Goal: Information Seeking & Learning: Learn about a topic

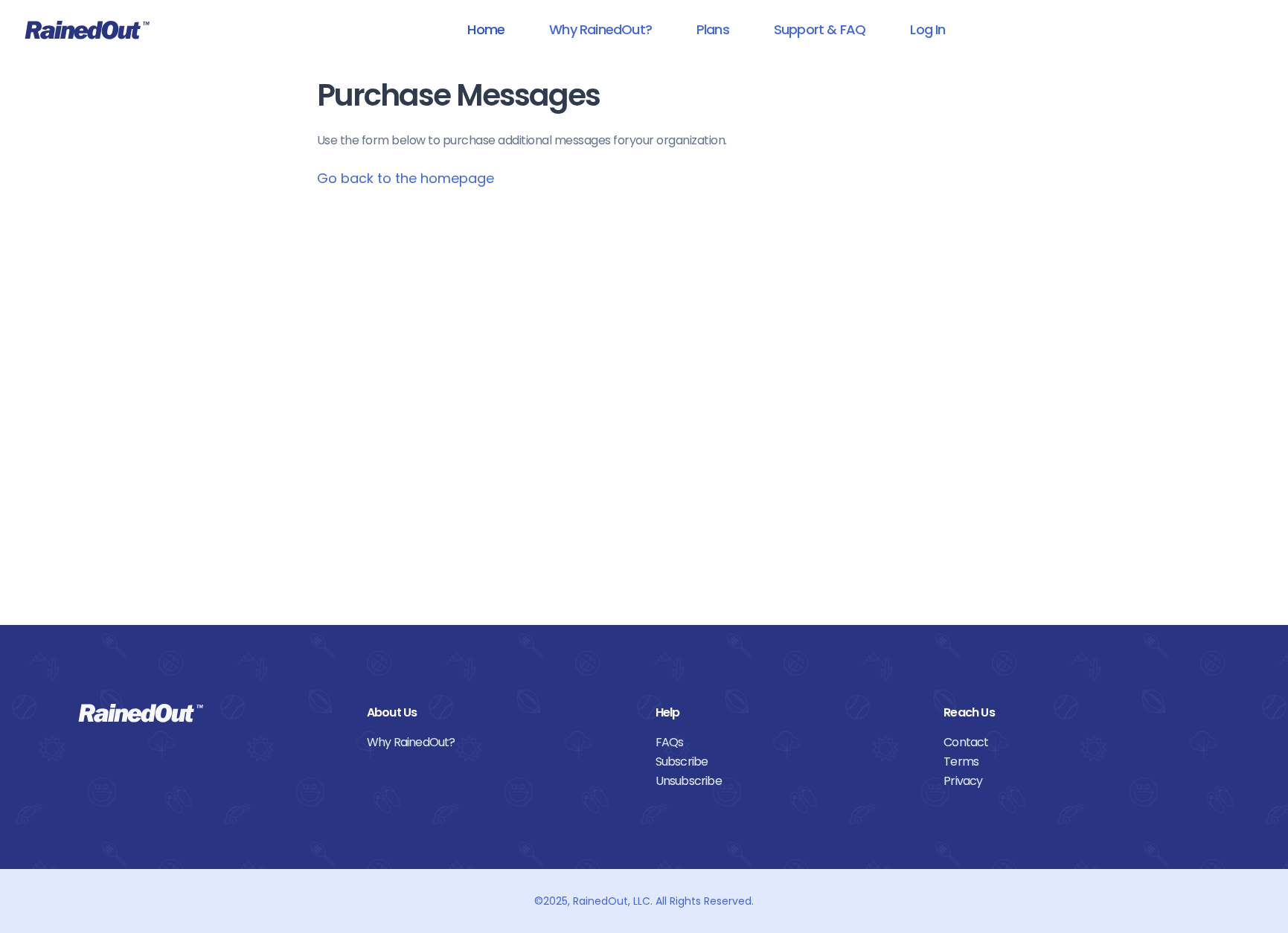
click at [479, 32] on link "Home" at bounding box center [486, 29] width 76 height 33
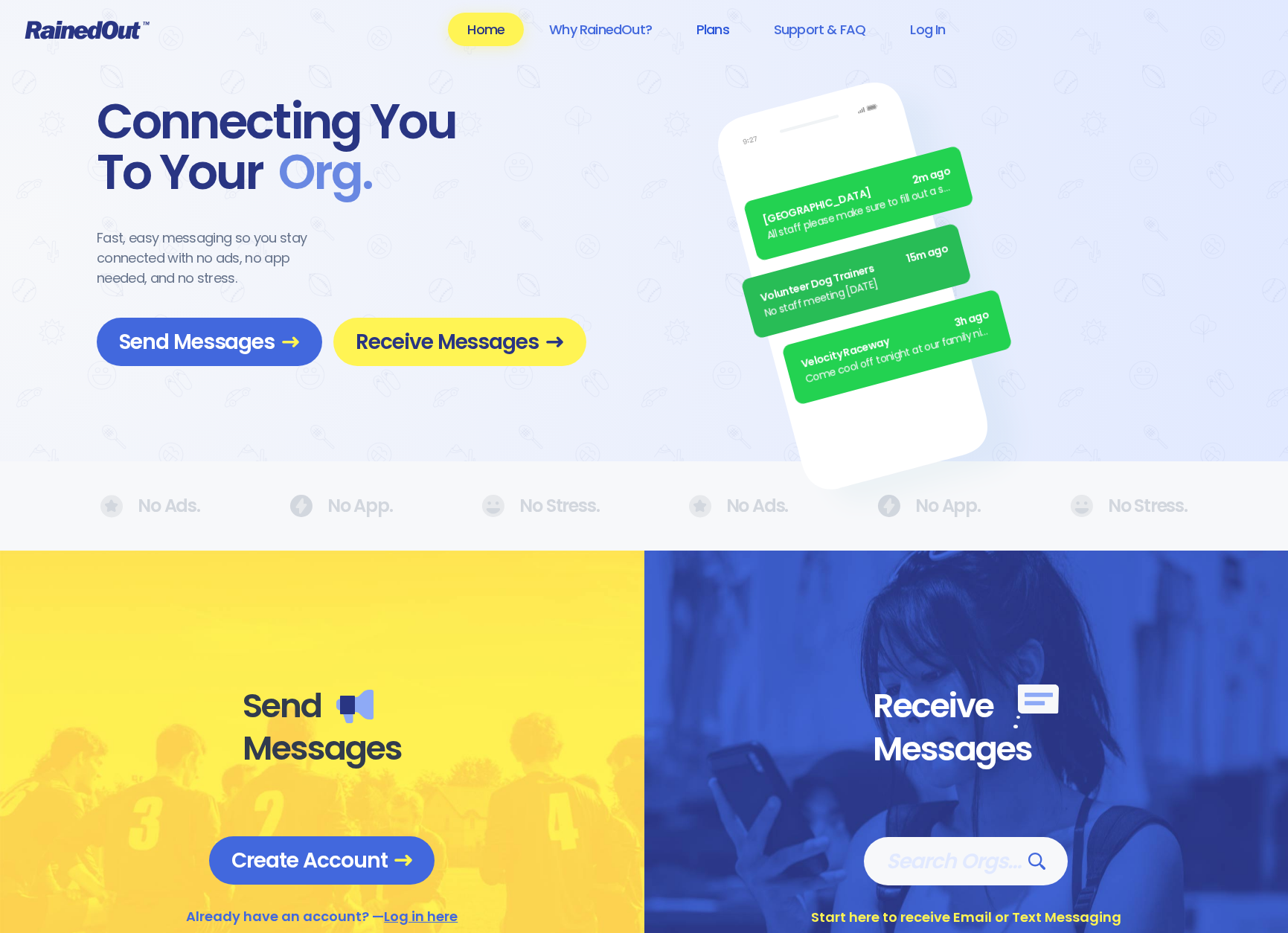
click at [716, 27] on link "Plans" at bounding box center [713, 29] width 72 height 33
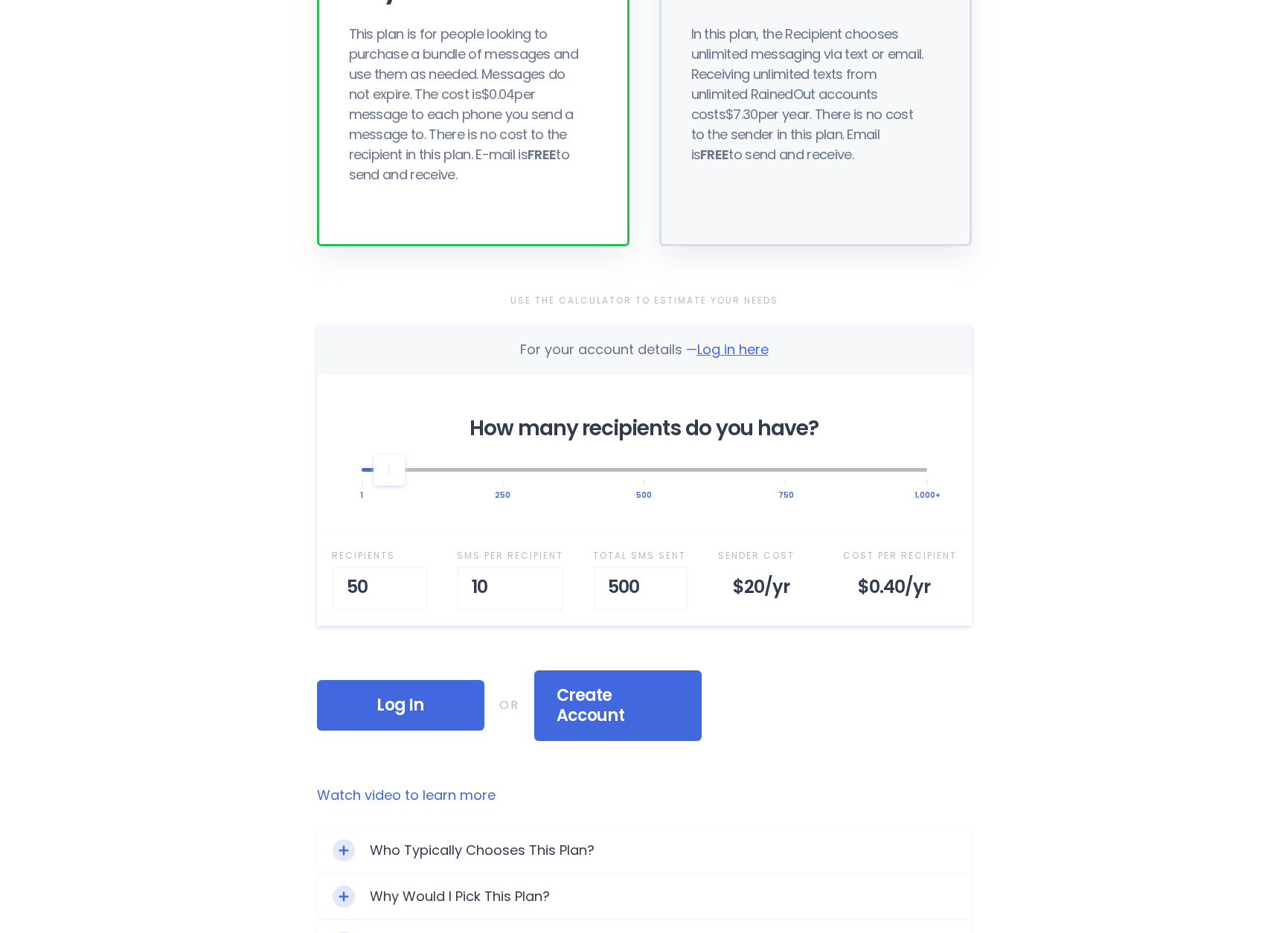
scroll to position [298, 0]
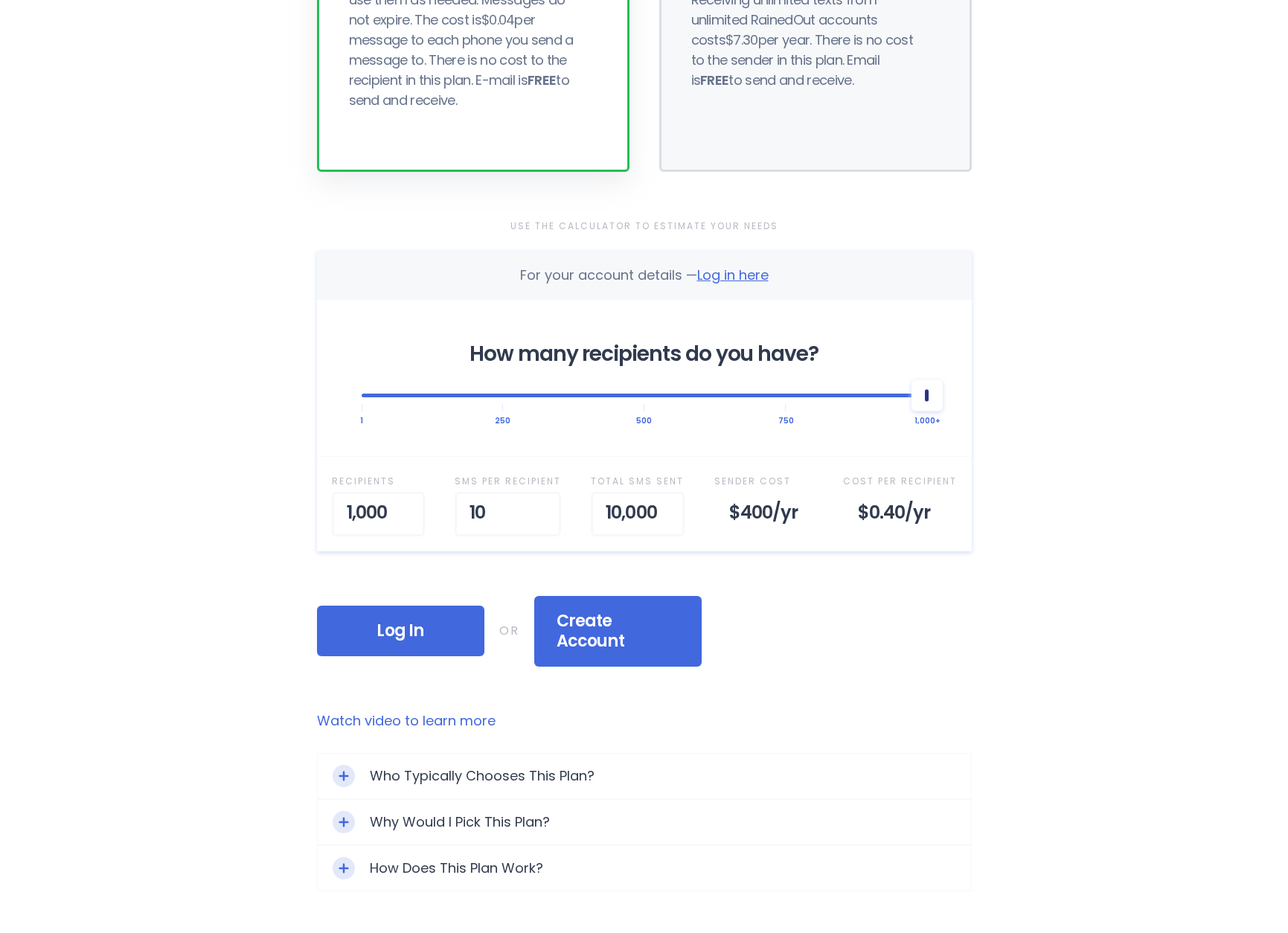
drag, startPoint x: 400, startPoint y: 399, endPoint x: 975, endPoint y: 382, distance: 575.3
click at [975, 382] on div "Selected Plan Sender Pays This plan is for people looking to purchase a bundle …" at bounding box center [644, 368] width 714 height 1332
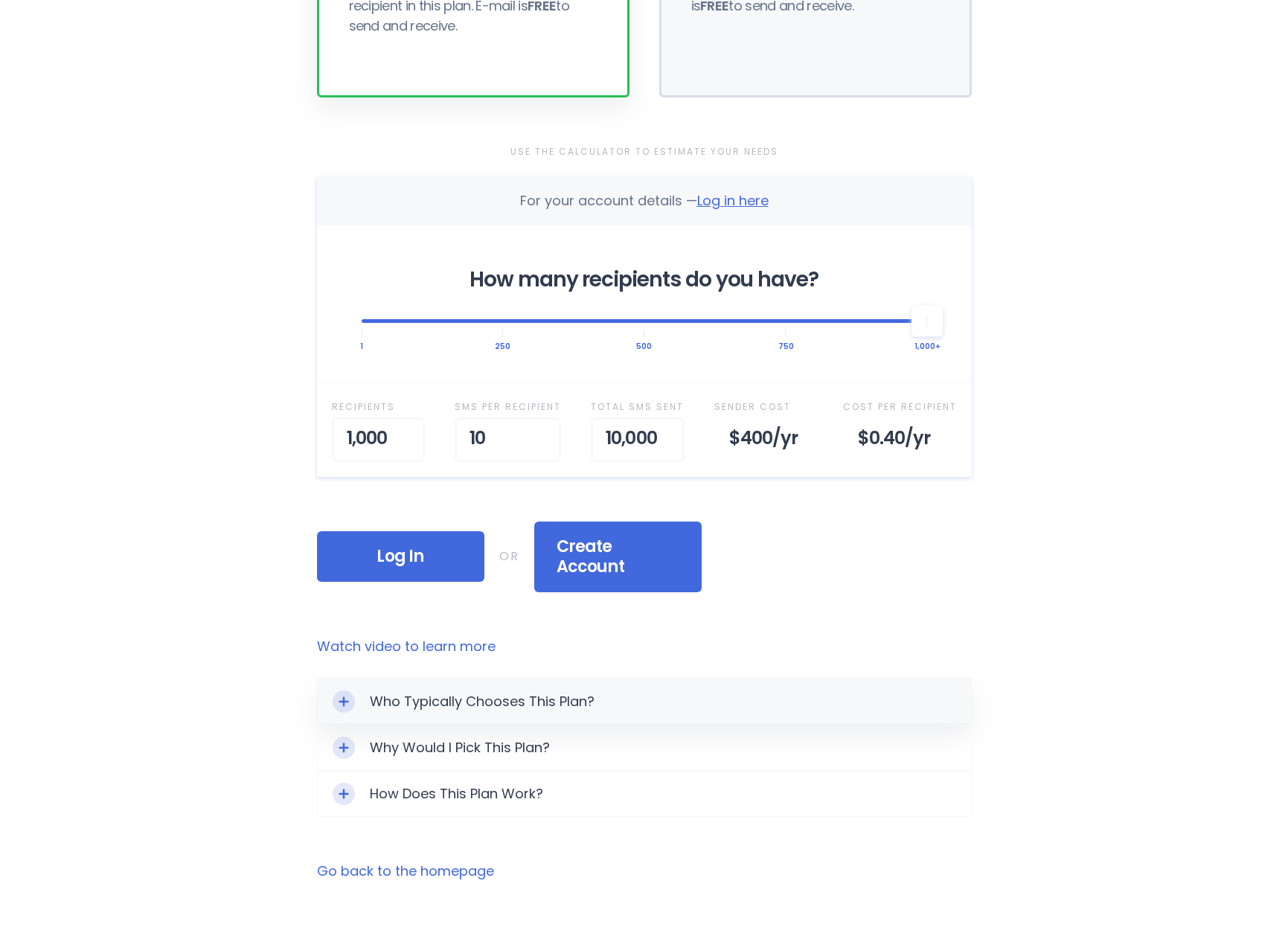
click at [535, 684] on div "Who Typically Chooses This Plan?" at bounding box center [644, 701] width 653 height 45
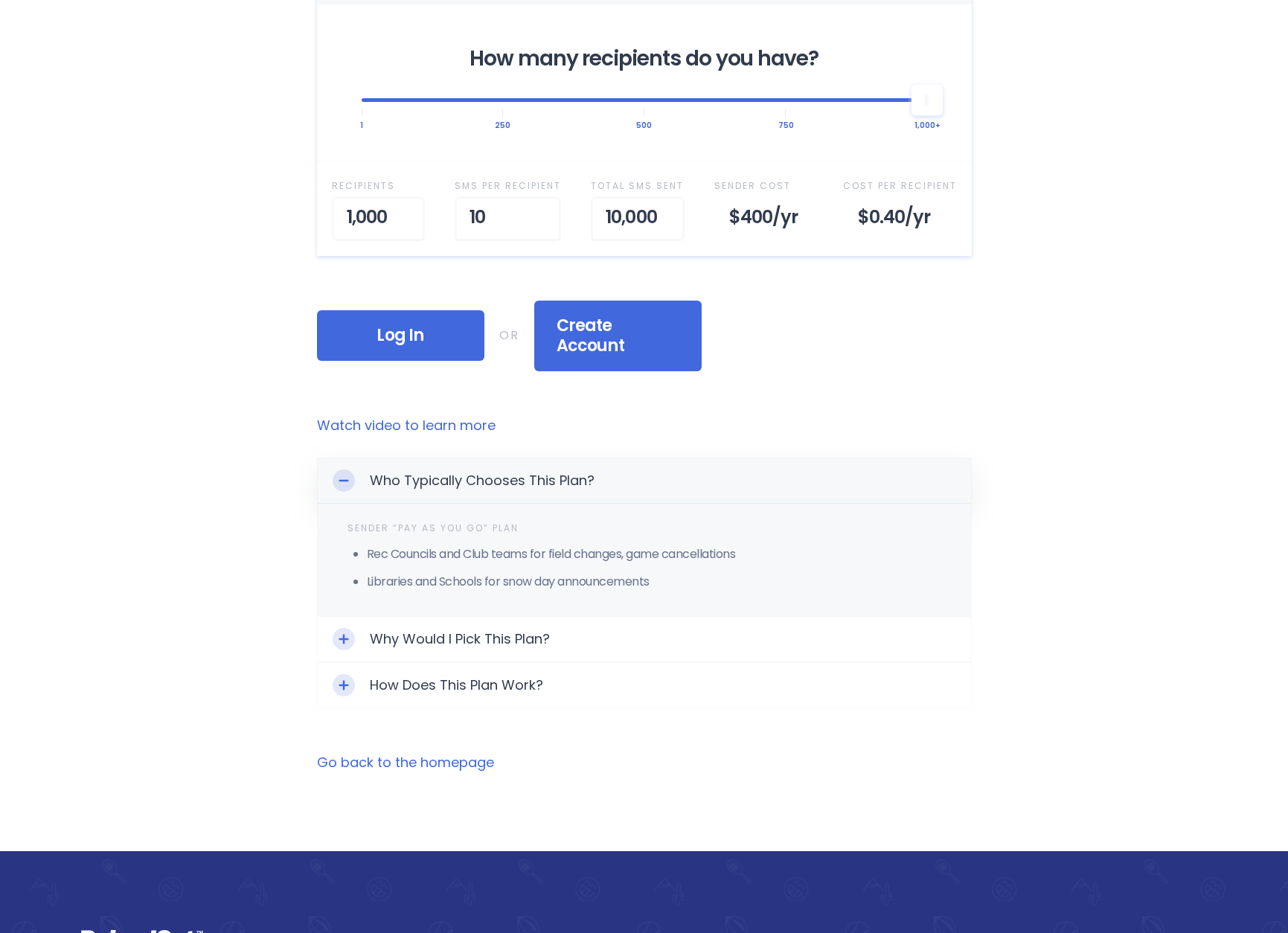
scroll to position [595, 0]
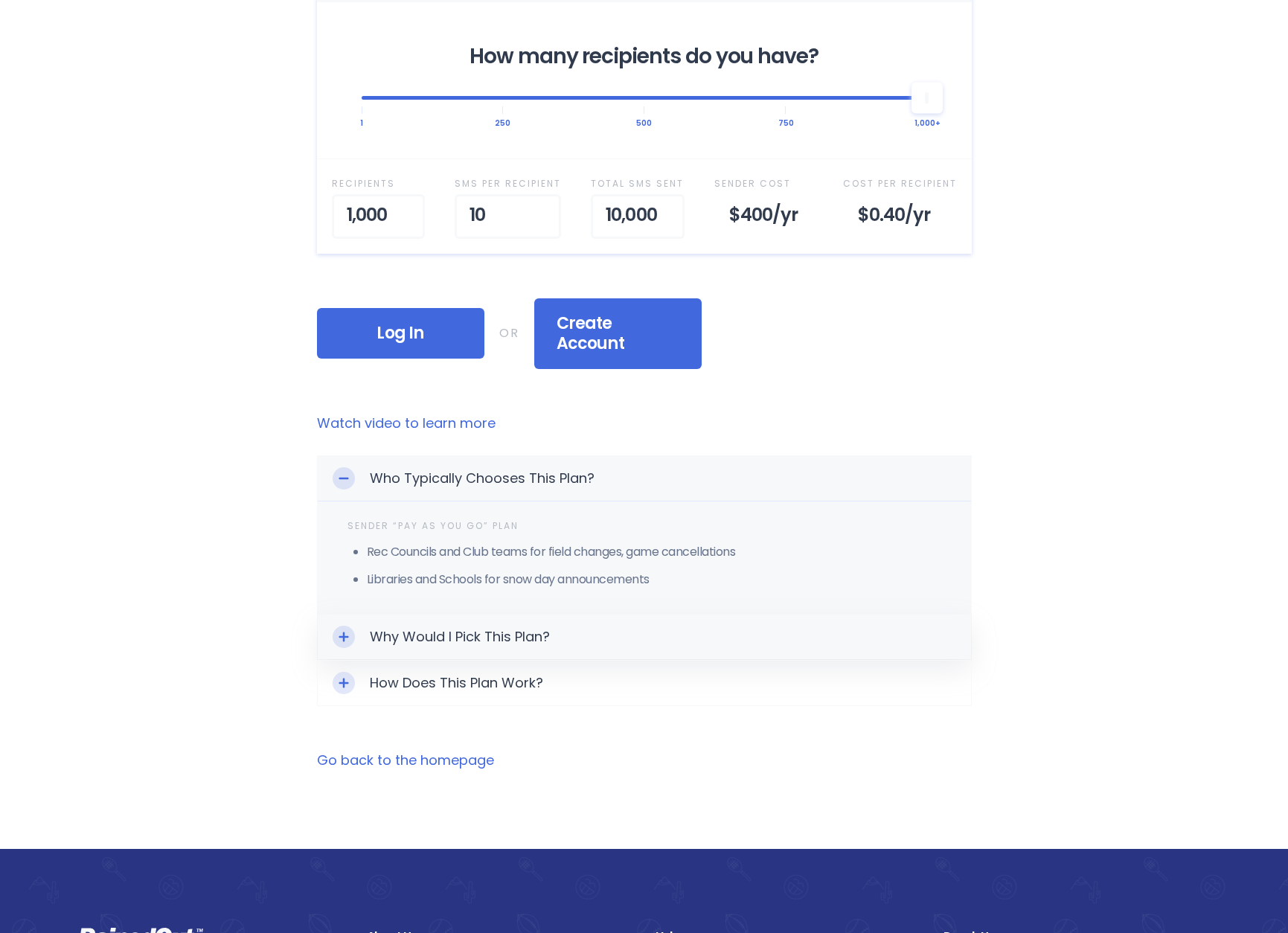
click at [550, 623] on div "Why Would I Pick This Plan?" at bounding box center [644, 637] width 653 height 45
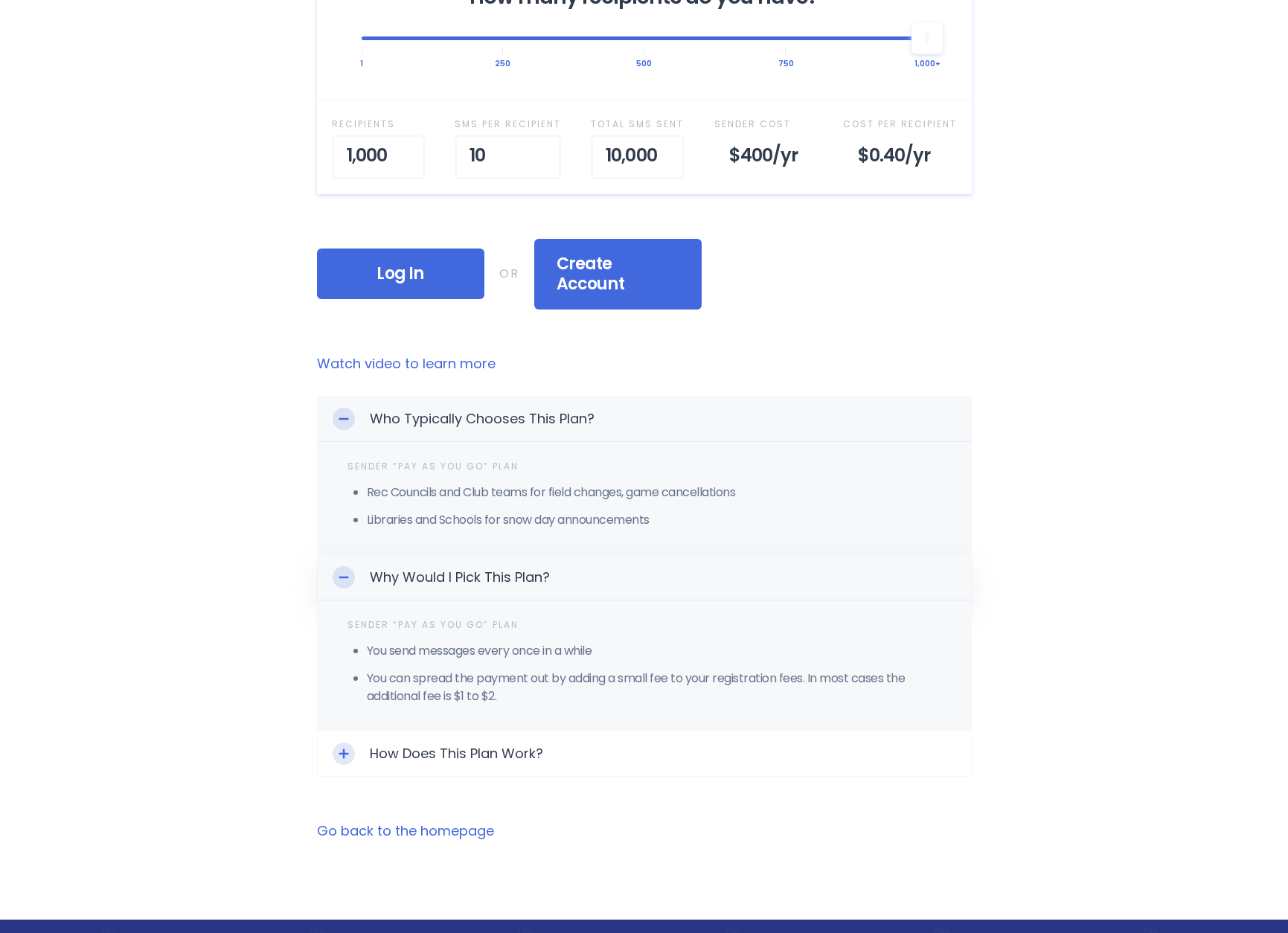
scroll to position [818, 0]
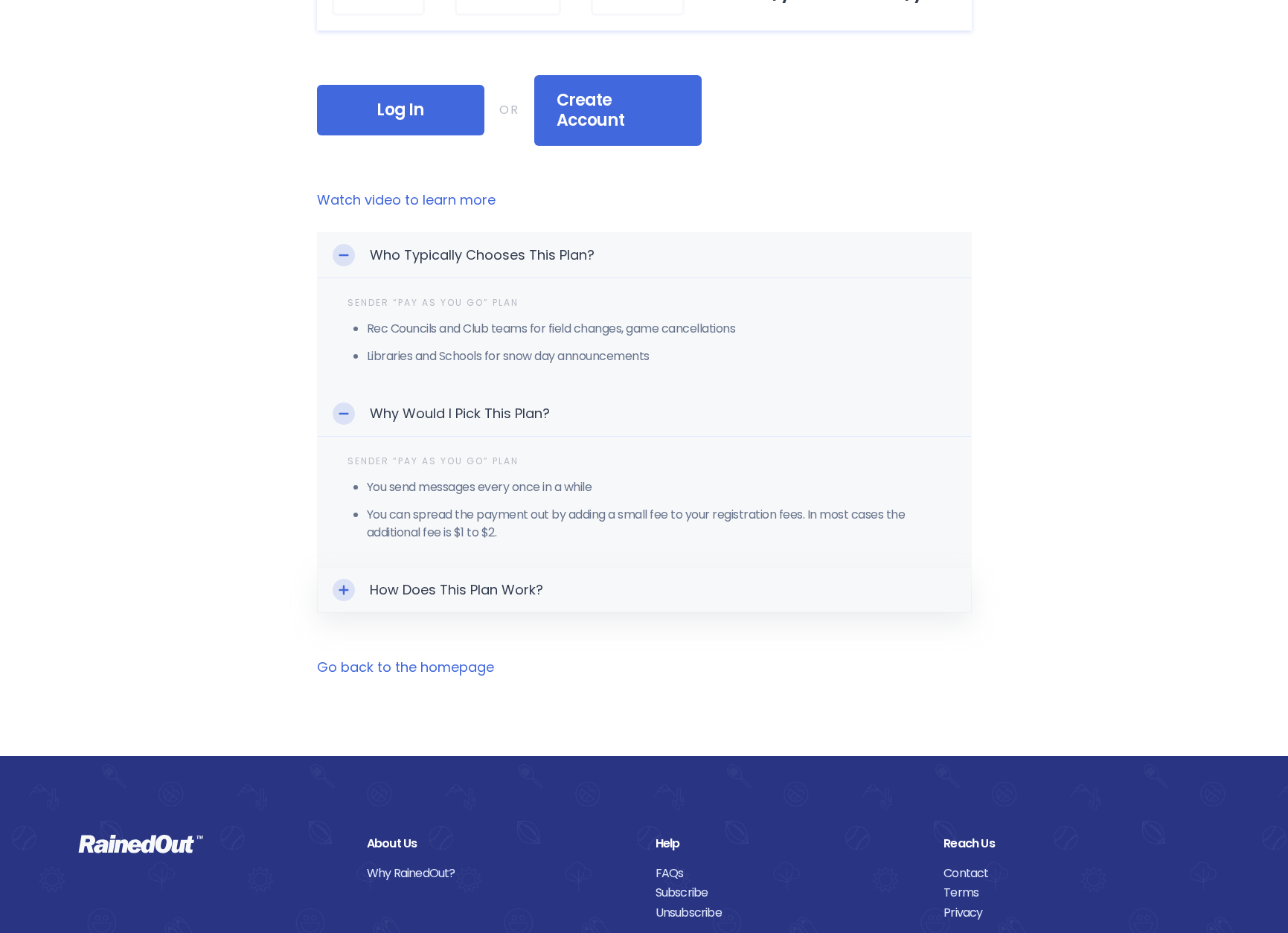
click at [581, 568] on div "How Does This Plan Work?" at bounding box center [644, 590] width 653 height 45
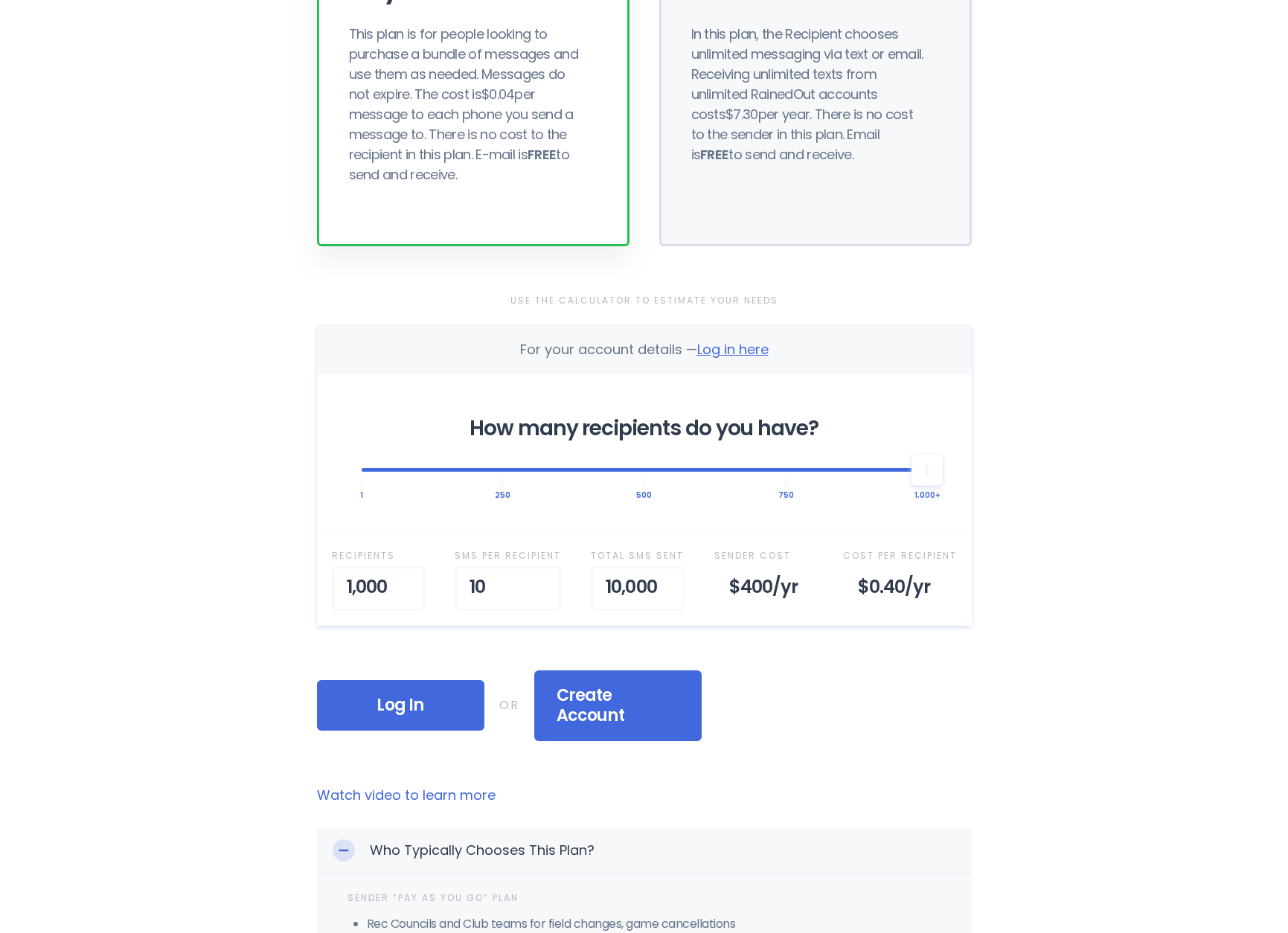
scroll to position [0, 0]
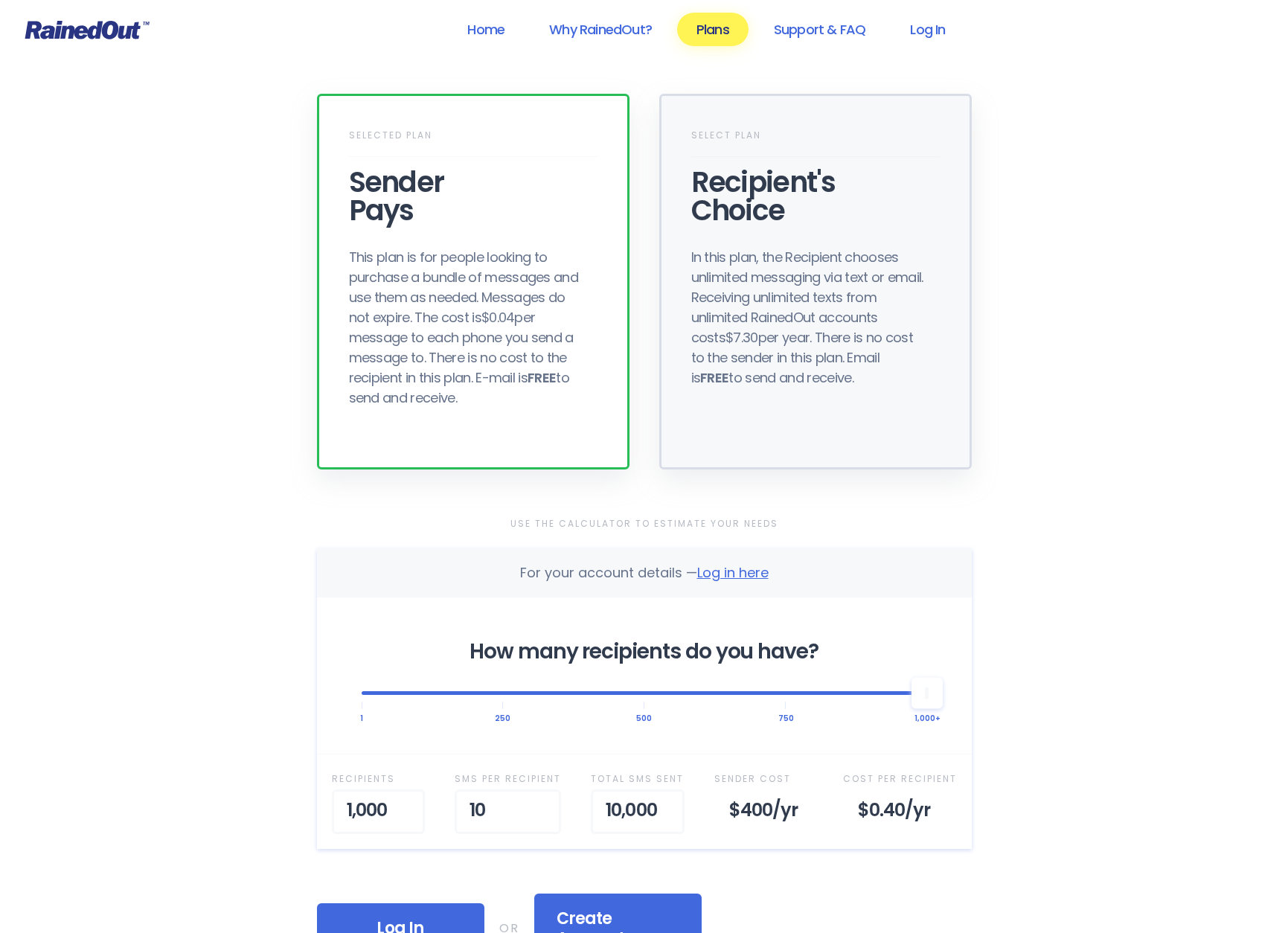
click at [797, 357] on div "In this plan, the Recipient chooses unlimited messaging via text or email. Rece…" at bounding box center [811, 318] width 238 height 140
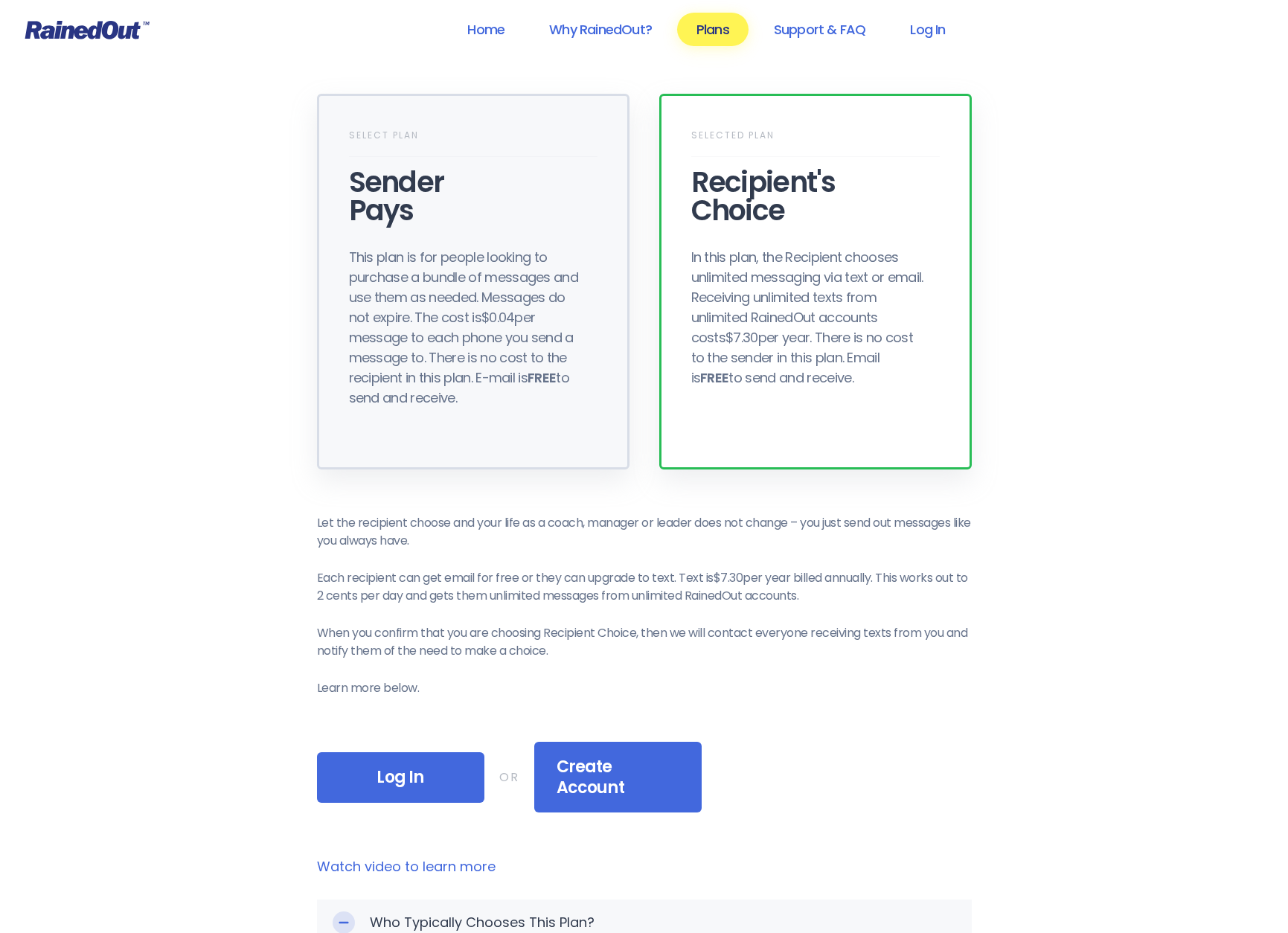
click at [501, 312] on div "This plan is for people looking to purchase a bundle of messages and use them a…" at bounding box center [468, 327] width 238 height 161
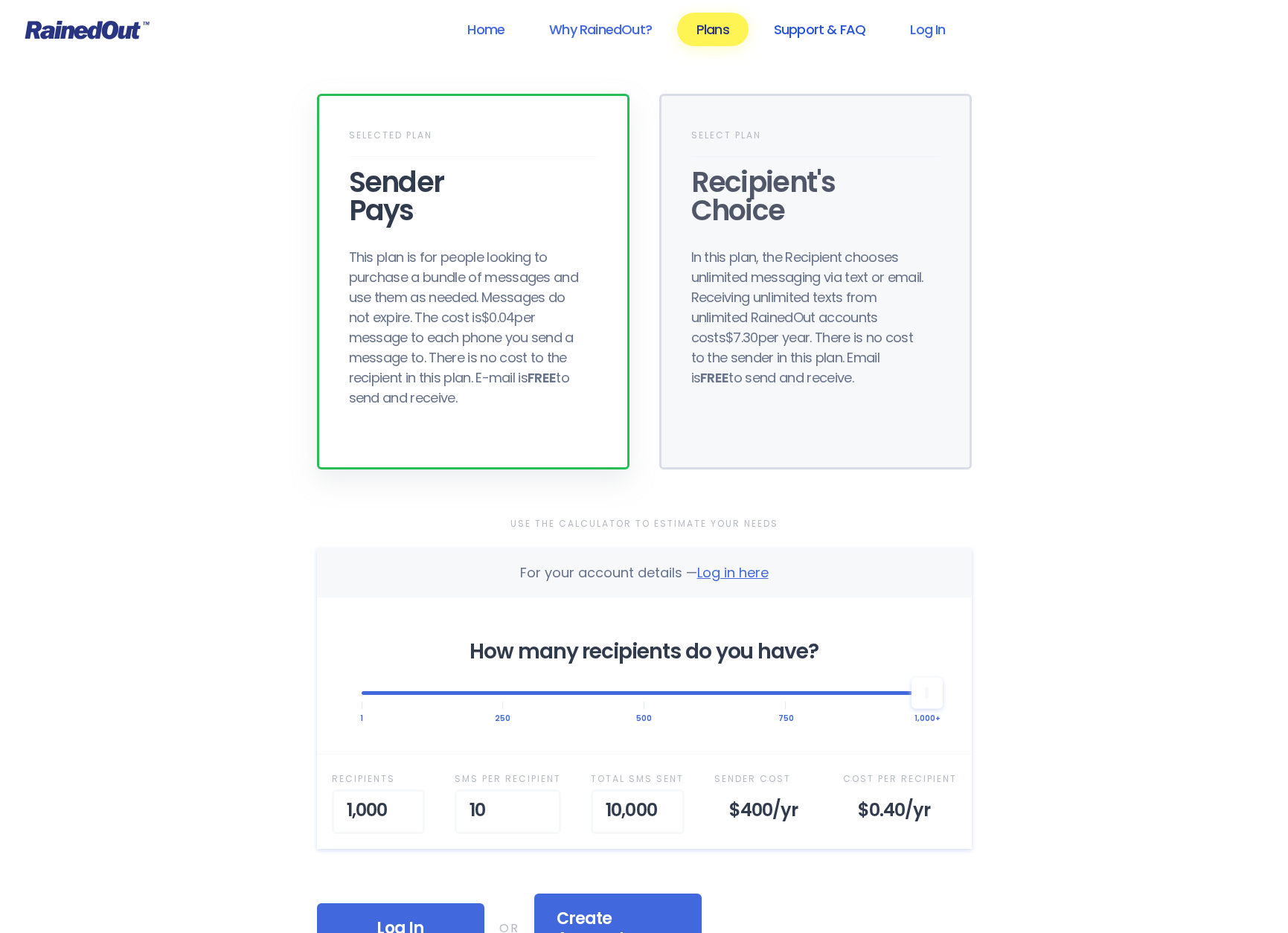
click at [803, 27] on link "Support & FAQ" at bounding box center [819, 29] width 130 height 33
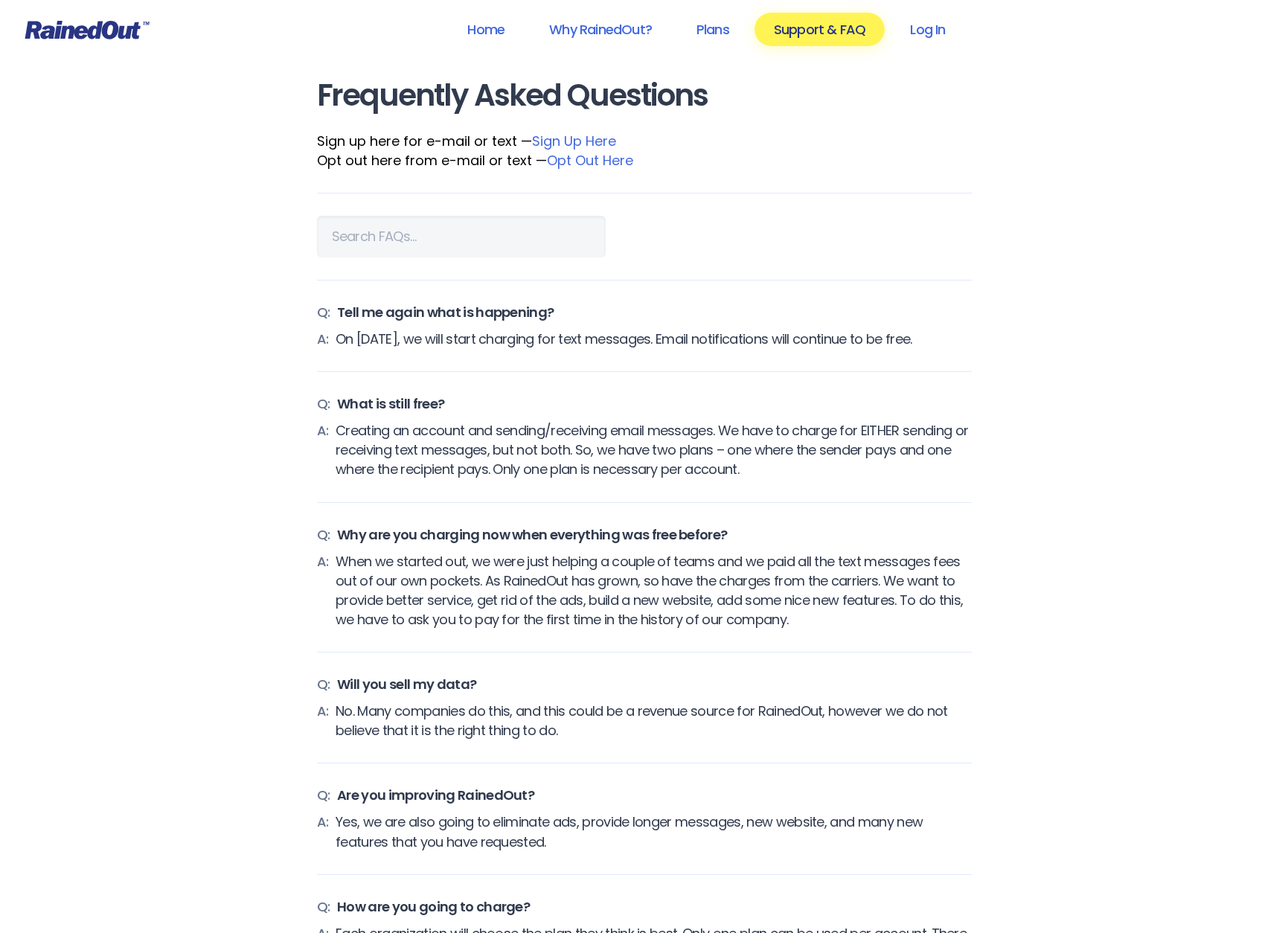
click at [577, 142] on link "Sign Up Here" at bounding box center [573, 141] width 84 height 19
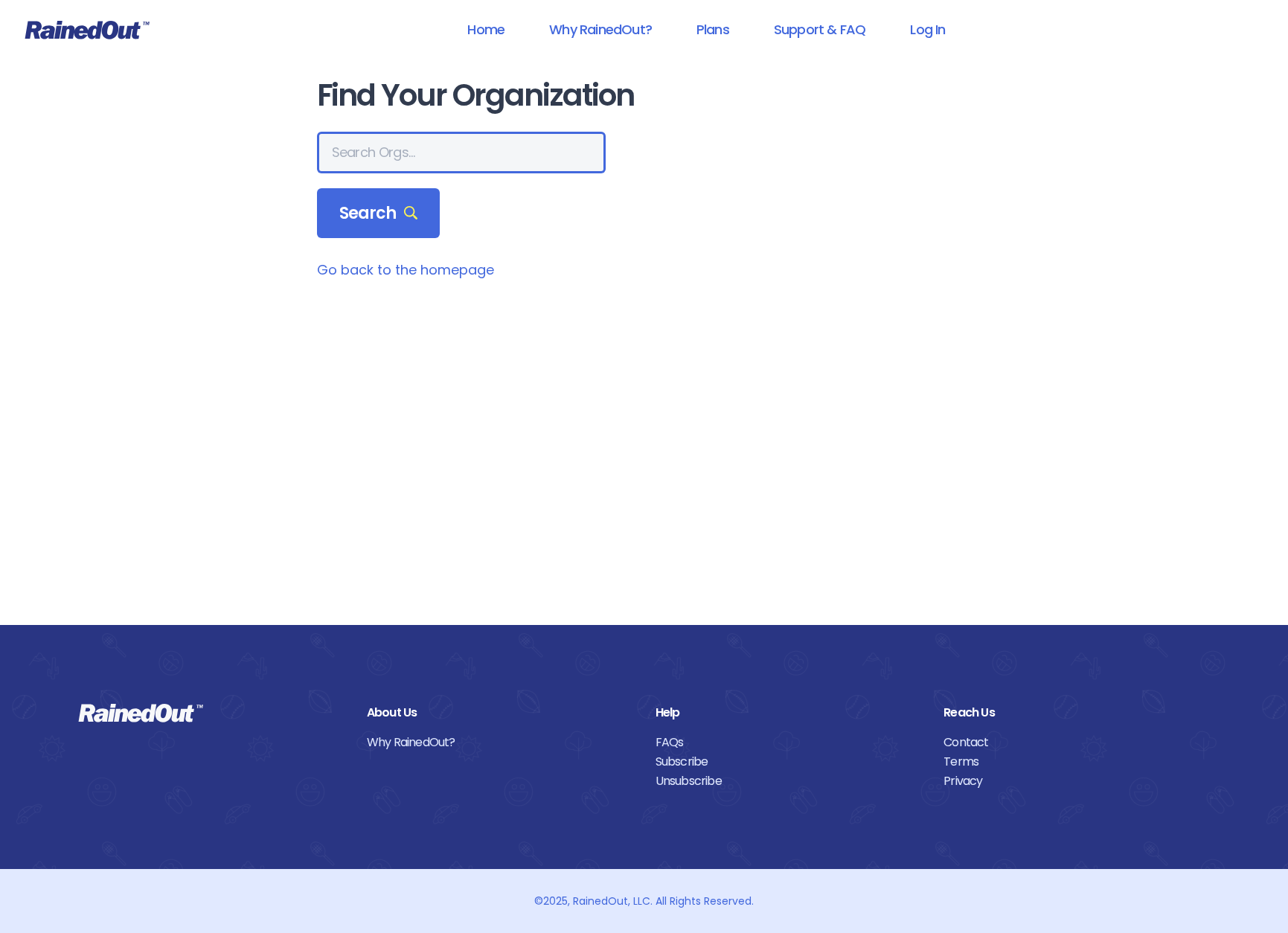
click at [455, 157] on input "text" at bounding box center [461, 152] width 289 height 41
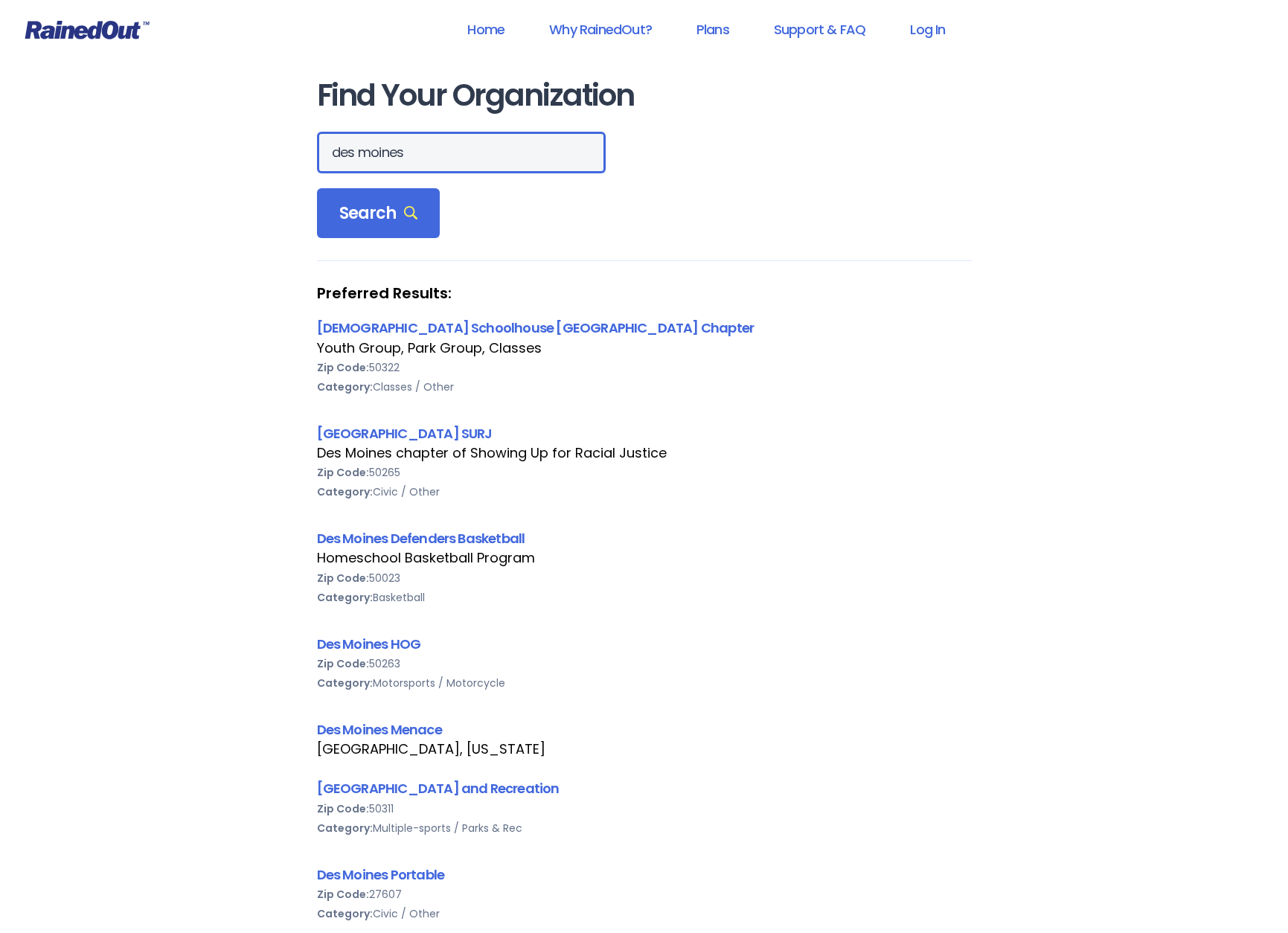
drag, startPoint x: 417, startPoint y: 163, endPoint x: 215, endPoint y: 129, distance: 204.8
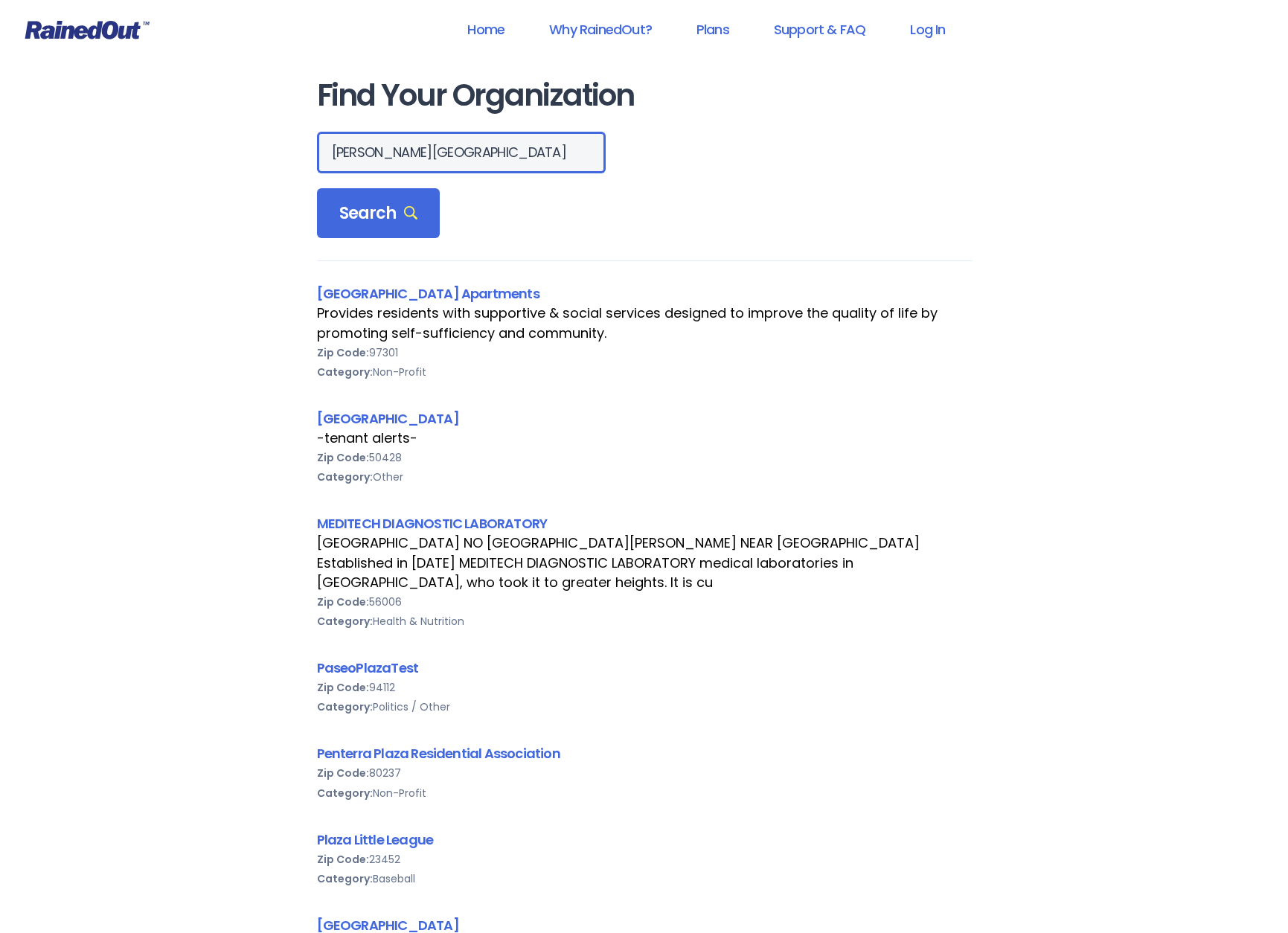
drag, startPoint x: 415, startPoint y: 163, endPoint x: 308, endPoint y: 153, distance: 107.5
click at [308, 153] on div "Find Your Organization brenton plaza Search Capitol Plaza Apartments Provides r…" at bounding box center [644, 692] width 714 height 1383
type input "des moines"
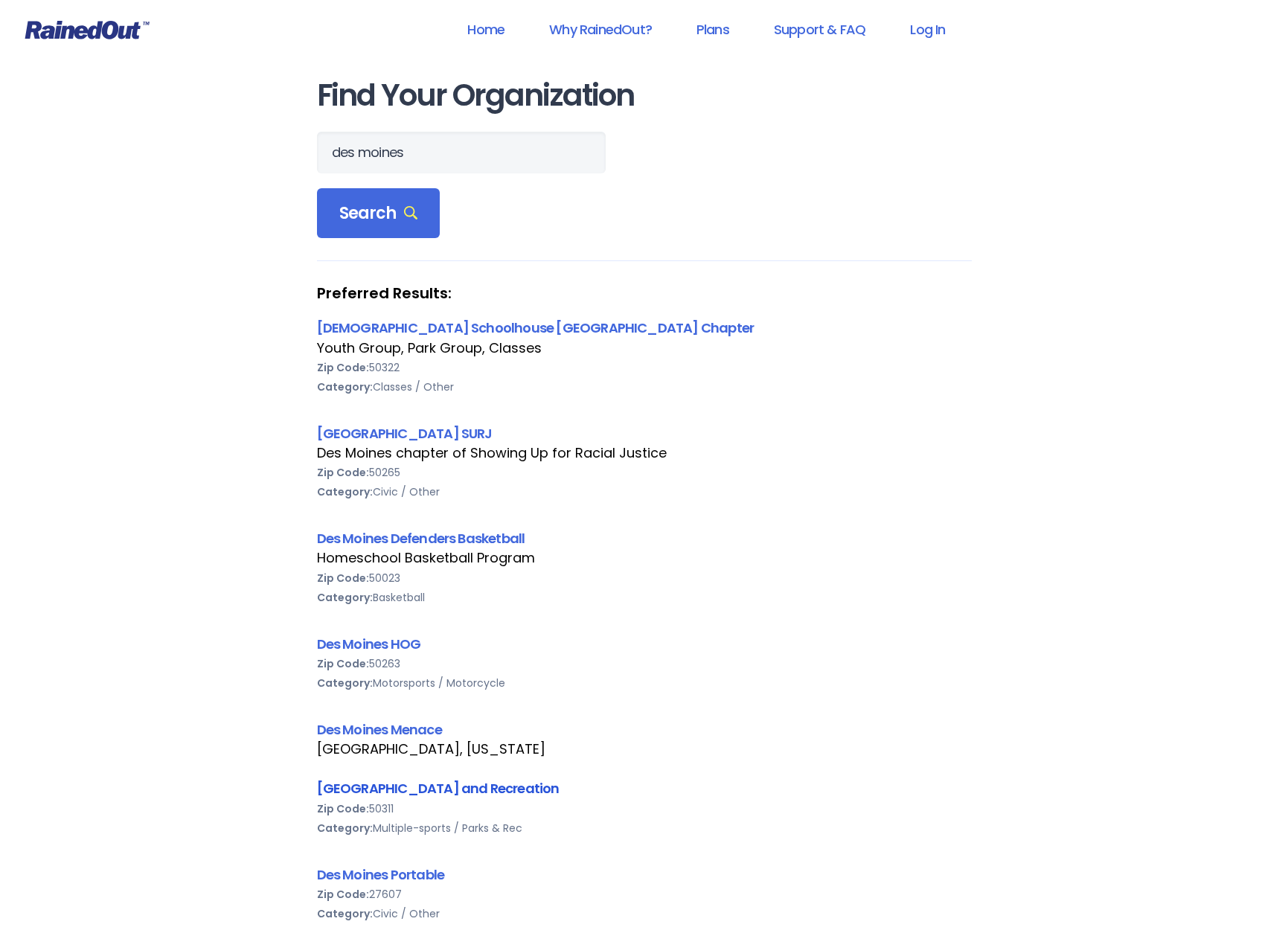
click at [465, 787] on link "Des Moines Park and Recreation" at bounding box center [438, 788] width 243 height 19
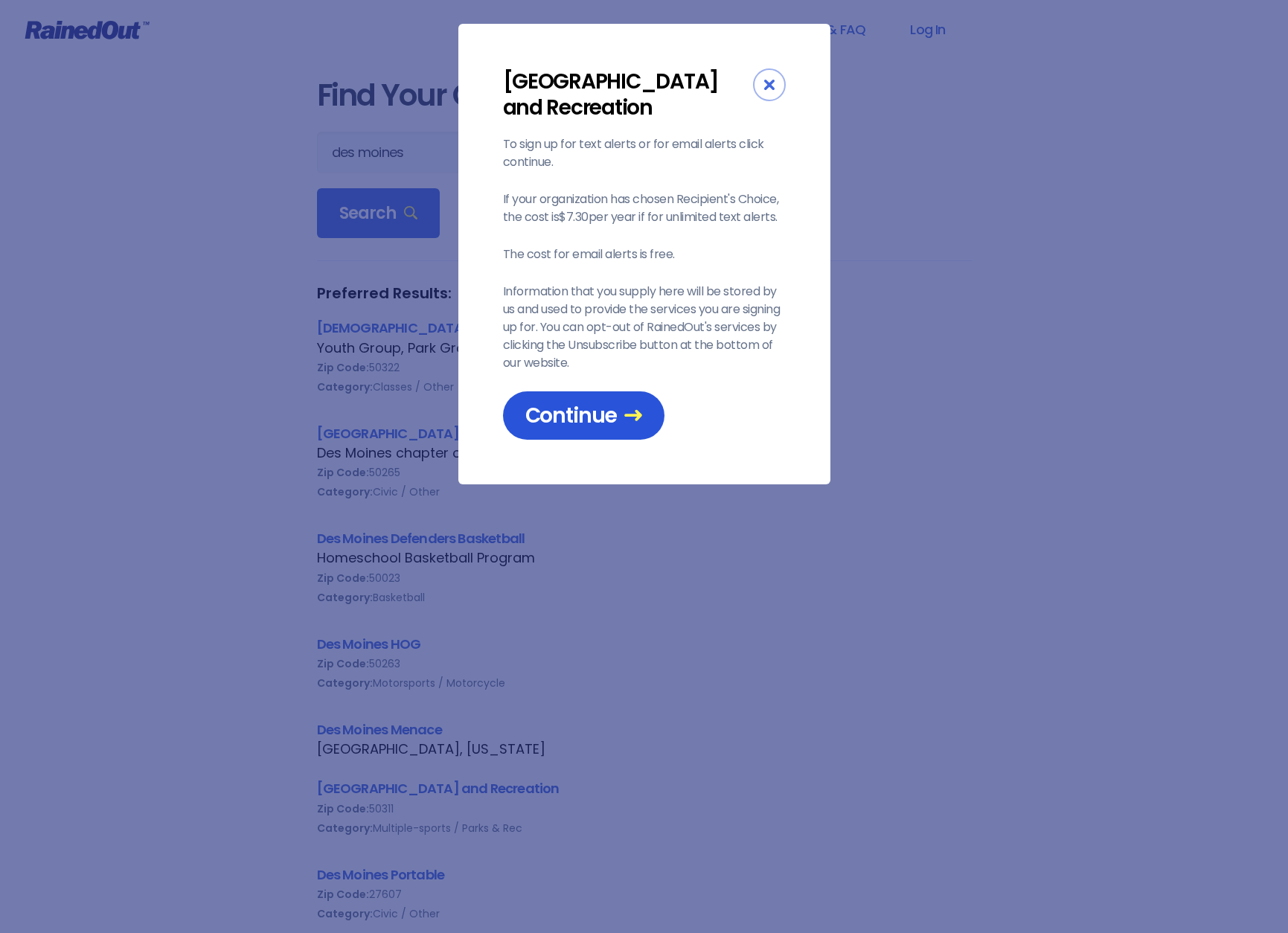
click at [589, 426] on span "Continue" at bounding box center [584, 416] width 117 height 26
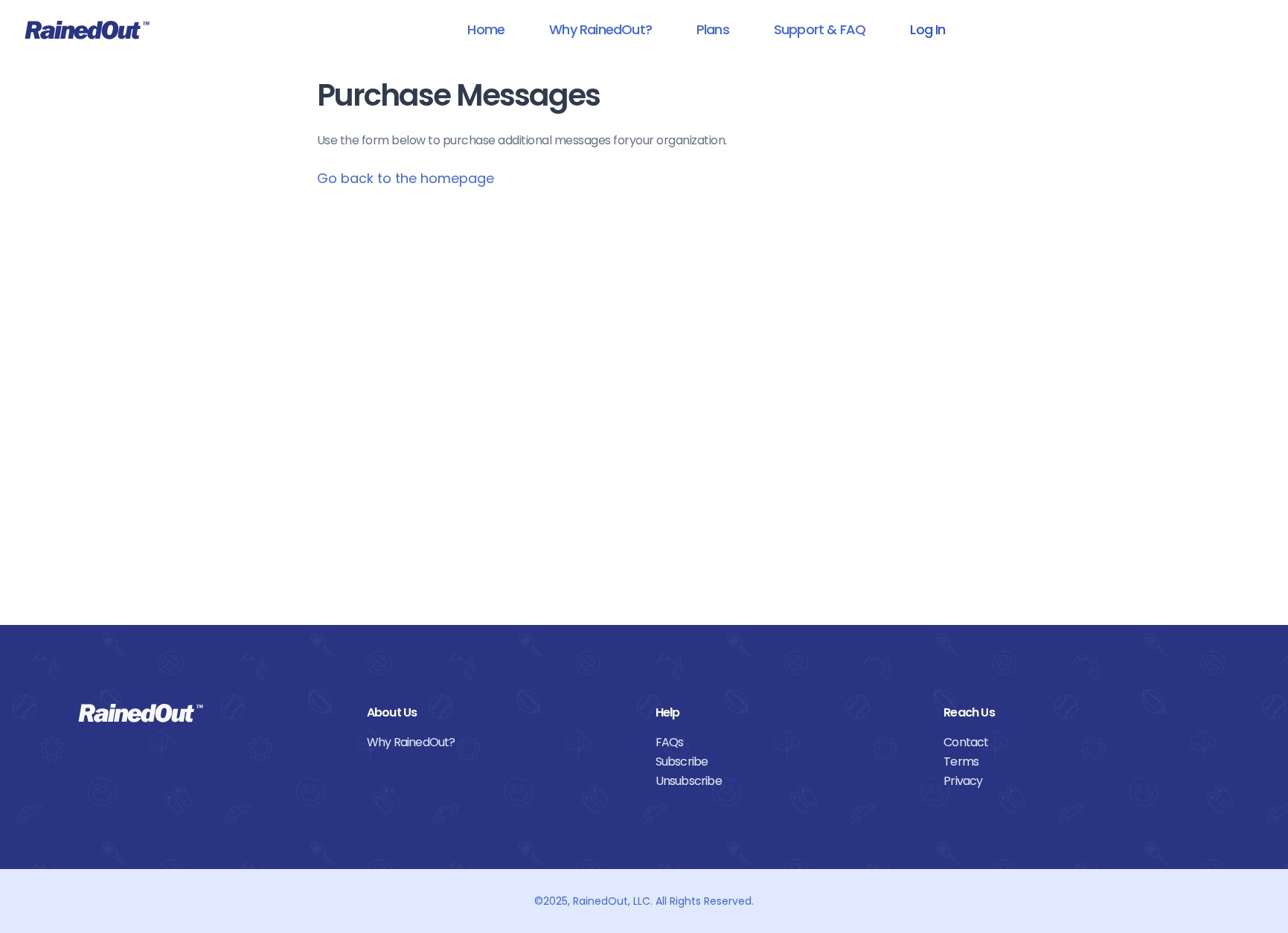
click at [922, 35] on link "Log In" at bounding box center [928, 29] width 74 height 33
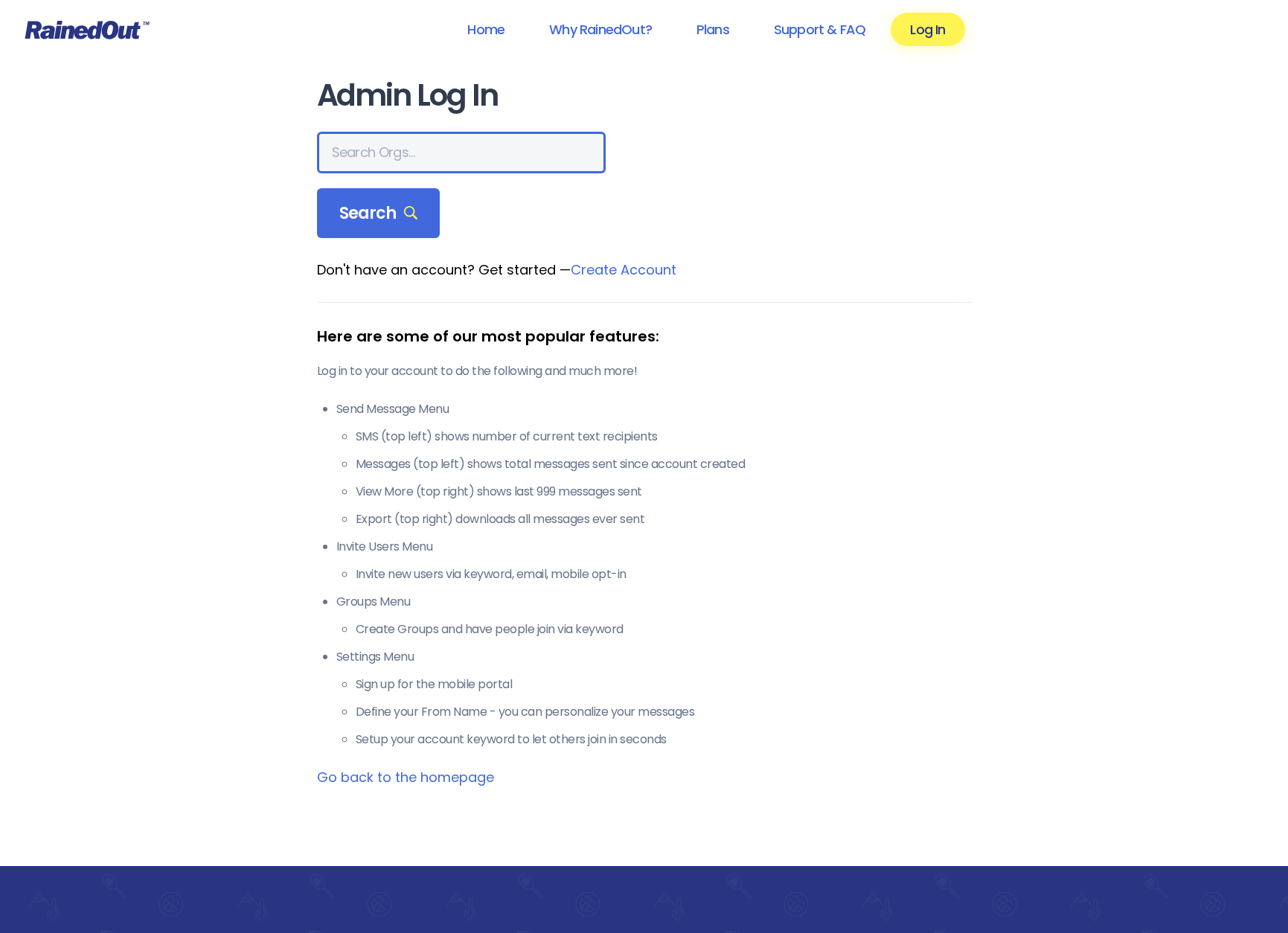
click at [388, 158] on input "text" at bounding box center [461, 152] width 289 height 41
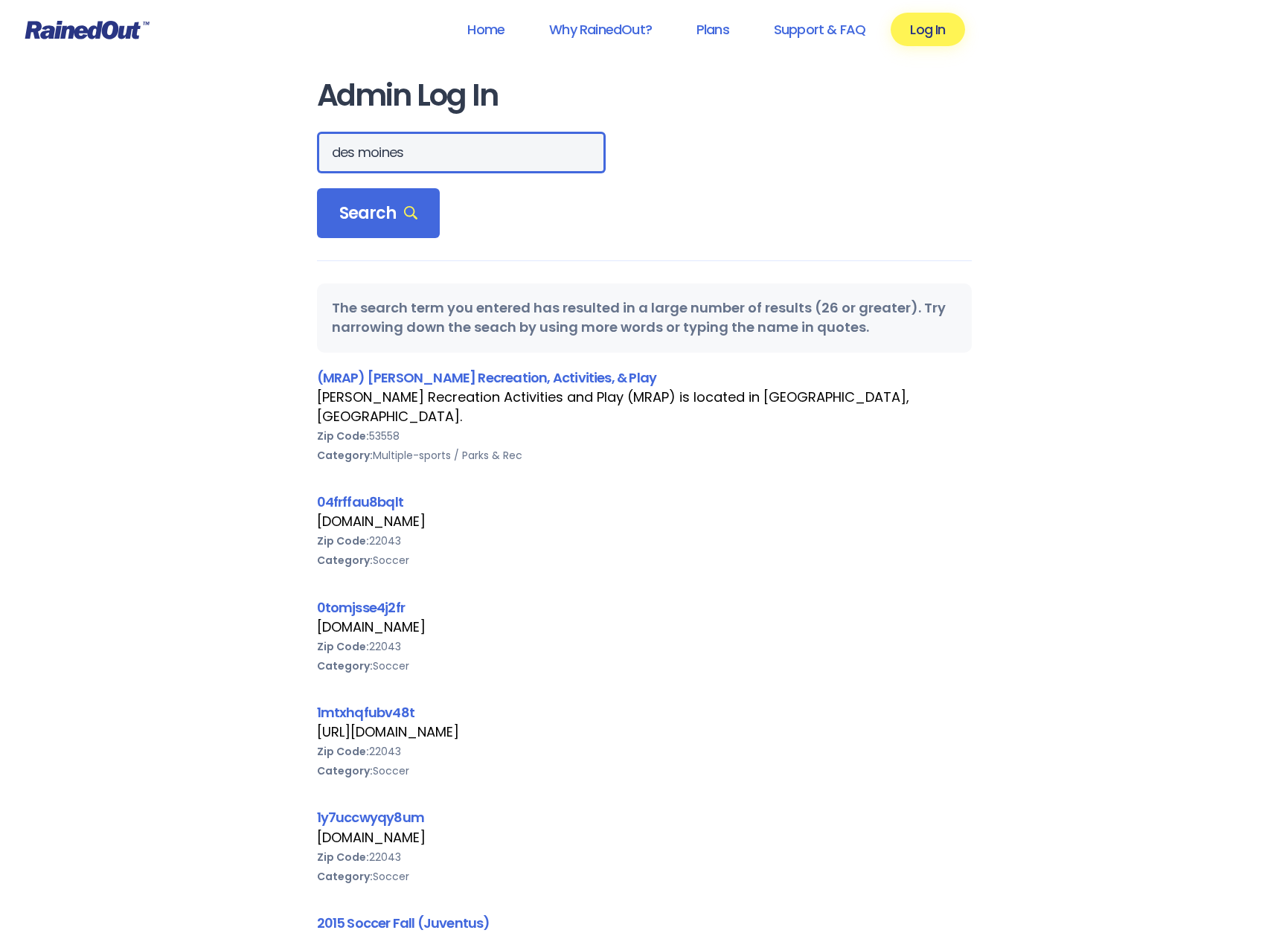
type input "des moines"
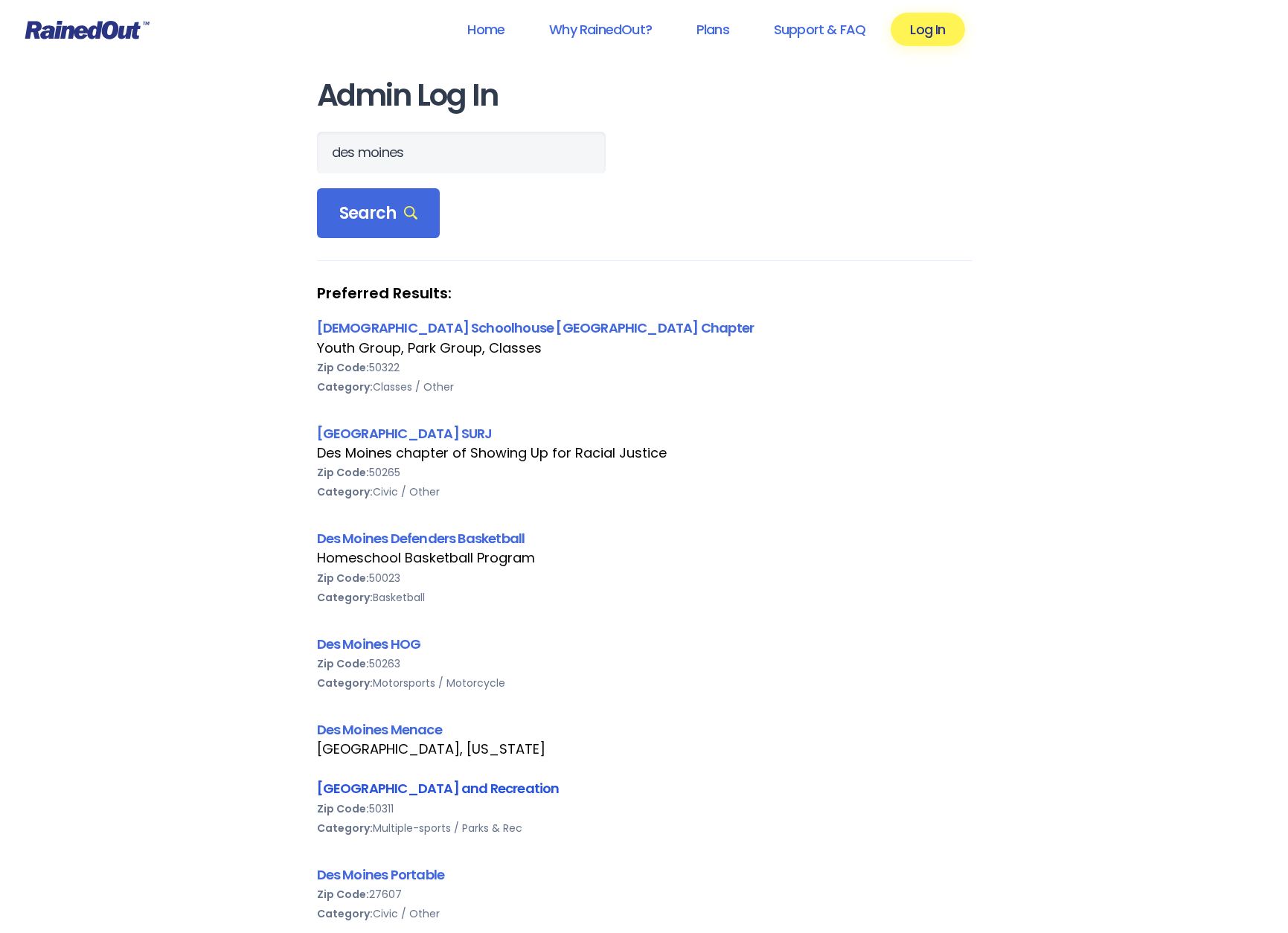
click at [463, 789] on link "Des Moines Park and Recreation" at bounding box center [438, 788] width 243 height 19
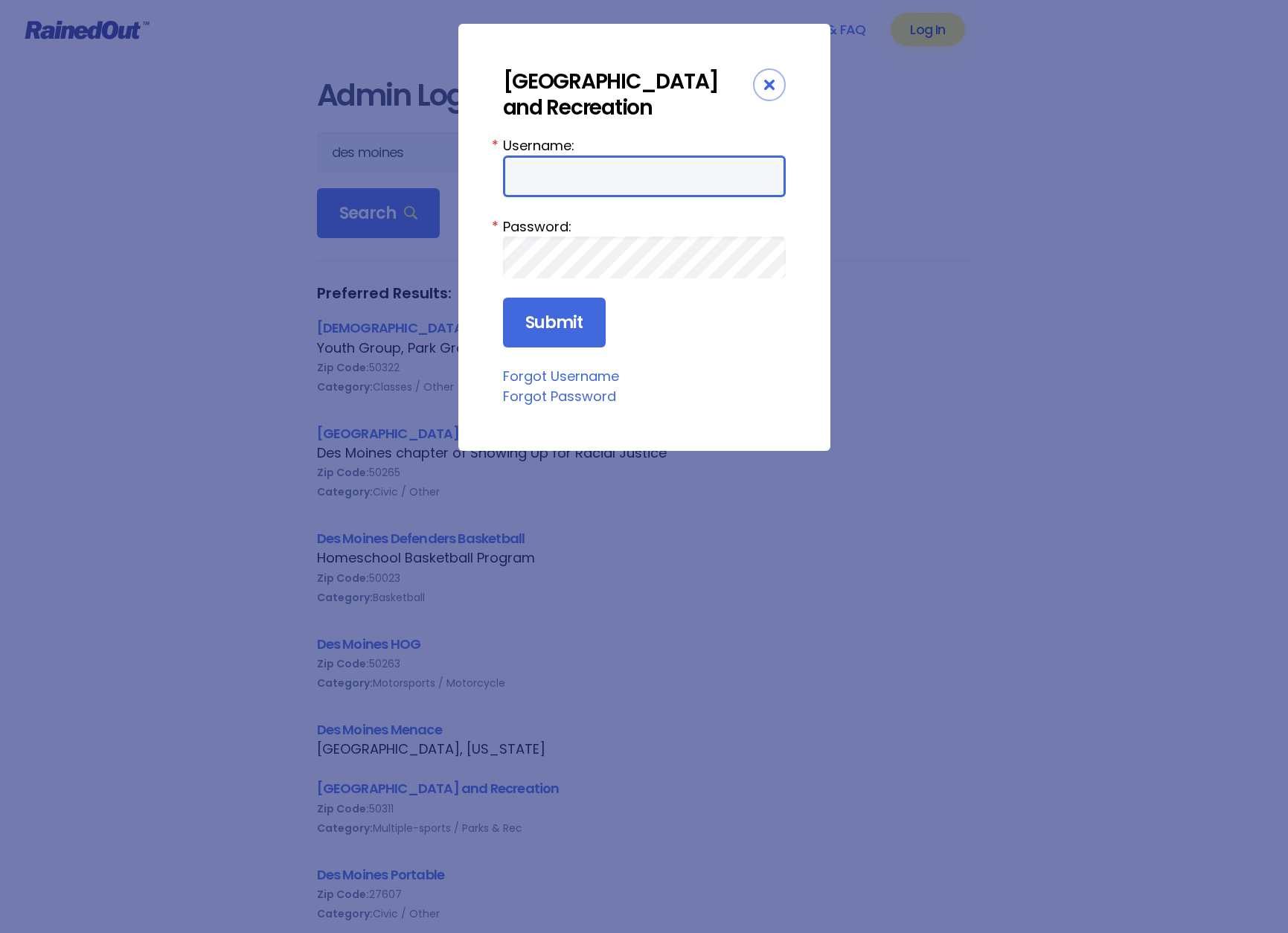
click at [630, 180] on input "Username:" at bounding box center [644, 176] width 283 height 41
click at [808, 436] on div "Des Moines Park and Recreation Username: * Password: * Submit Forgot Username F…" at bounding box center [644, 238] width 372 height 427
drag, startPoint x: 710, startPoint y: 714, endPoint x: 826, endPoint y: 195, distance: 531.8
click at [719, 702] on div "Des Moines Park and Recreation Username: * Password: * Submit Forgot Username F…" at bounding box center [644, 466] width 1288 height 933
click at [769, 94] on div "Close" at bounding box center [768, 84] width 32 height 32
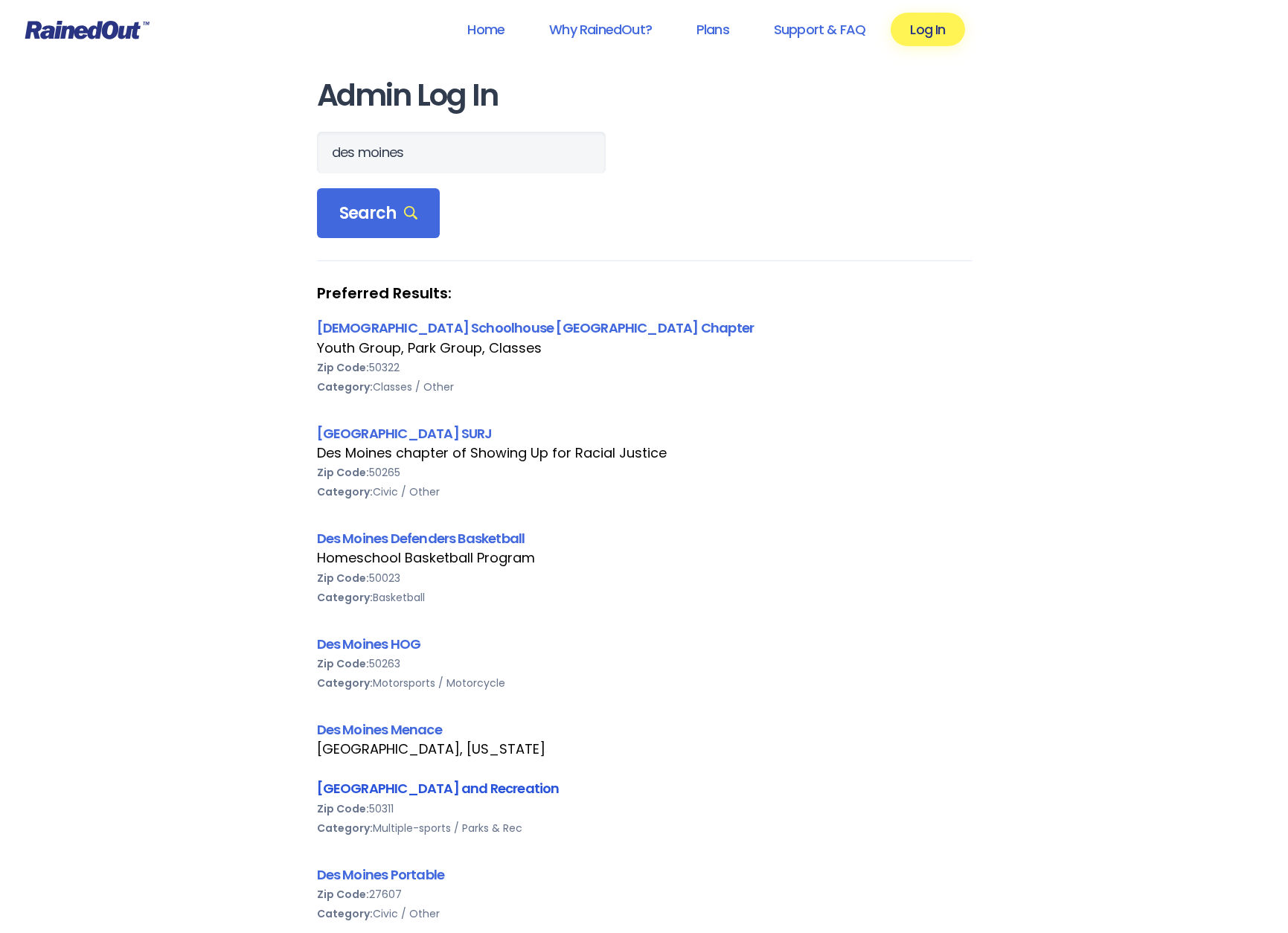
click at [416, 787] on link "Des Moines Park and Recreation" at bounding box center [438, 788] width 243 height 19
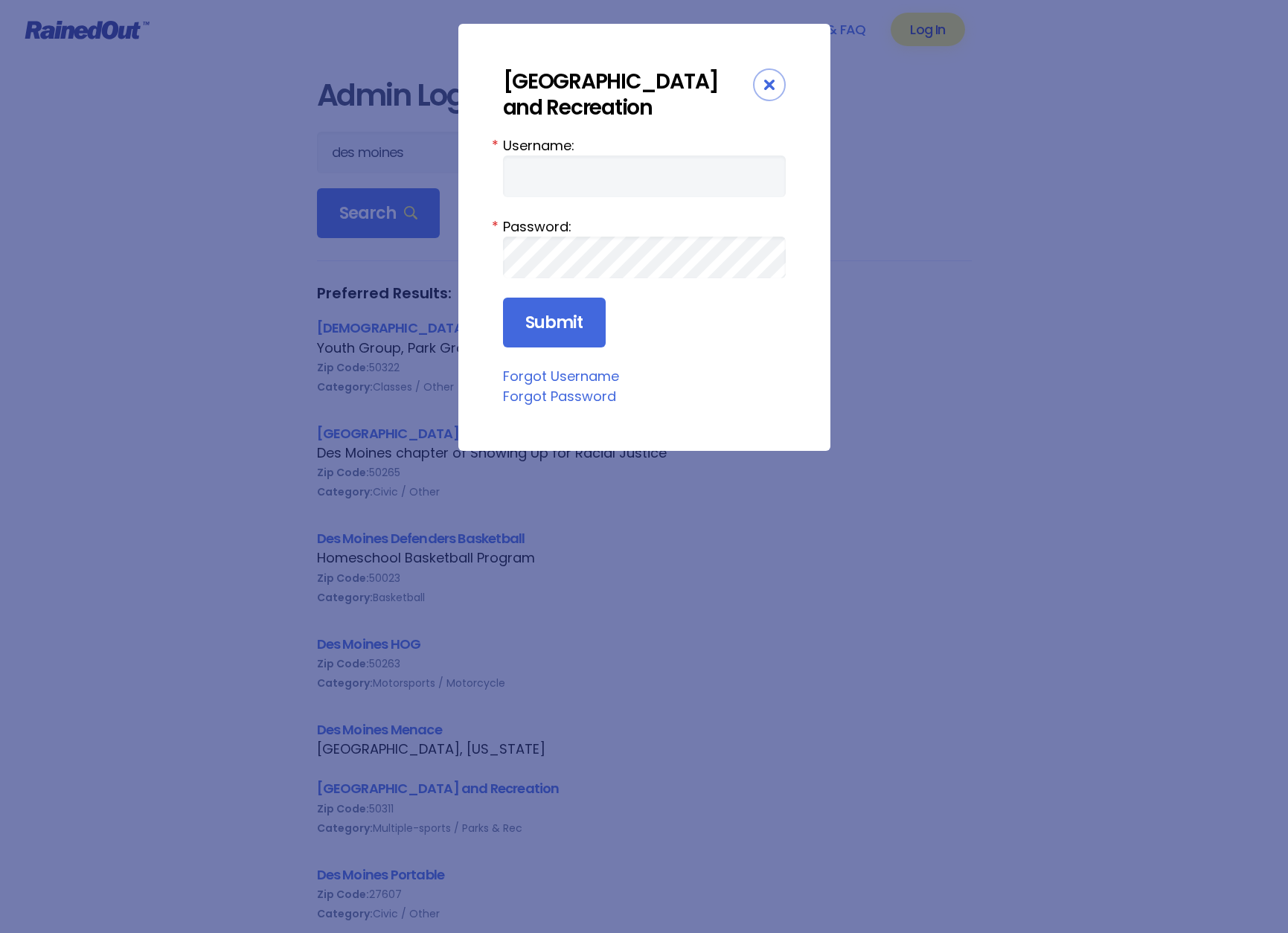
click at [762, 83] on div "Close" at bounding box center [768, 84] width 32 height 32
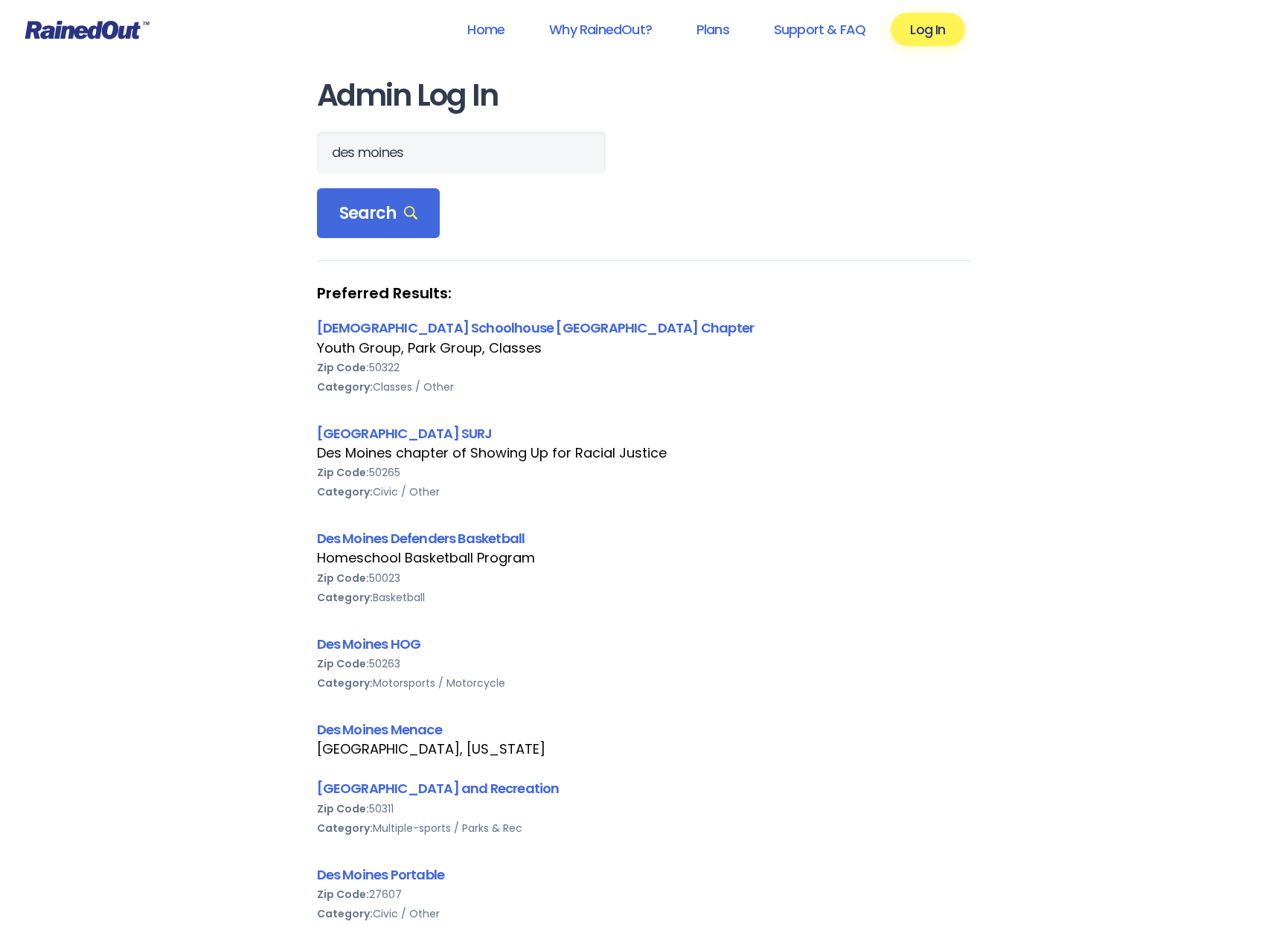
click at [127, 24] on icon at bounding box center [87, 30] width 125 height 20
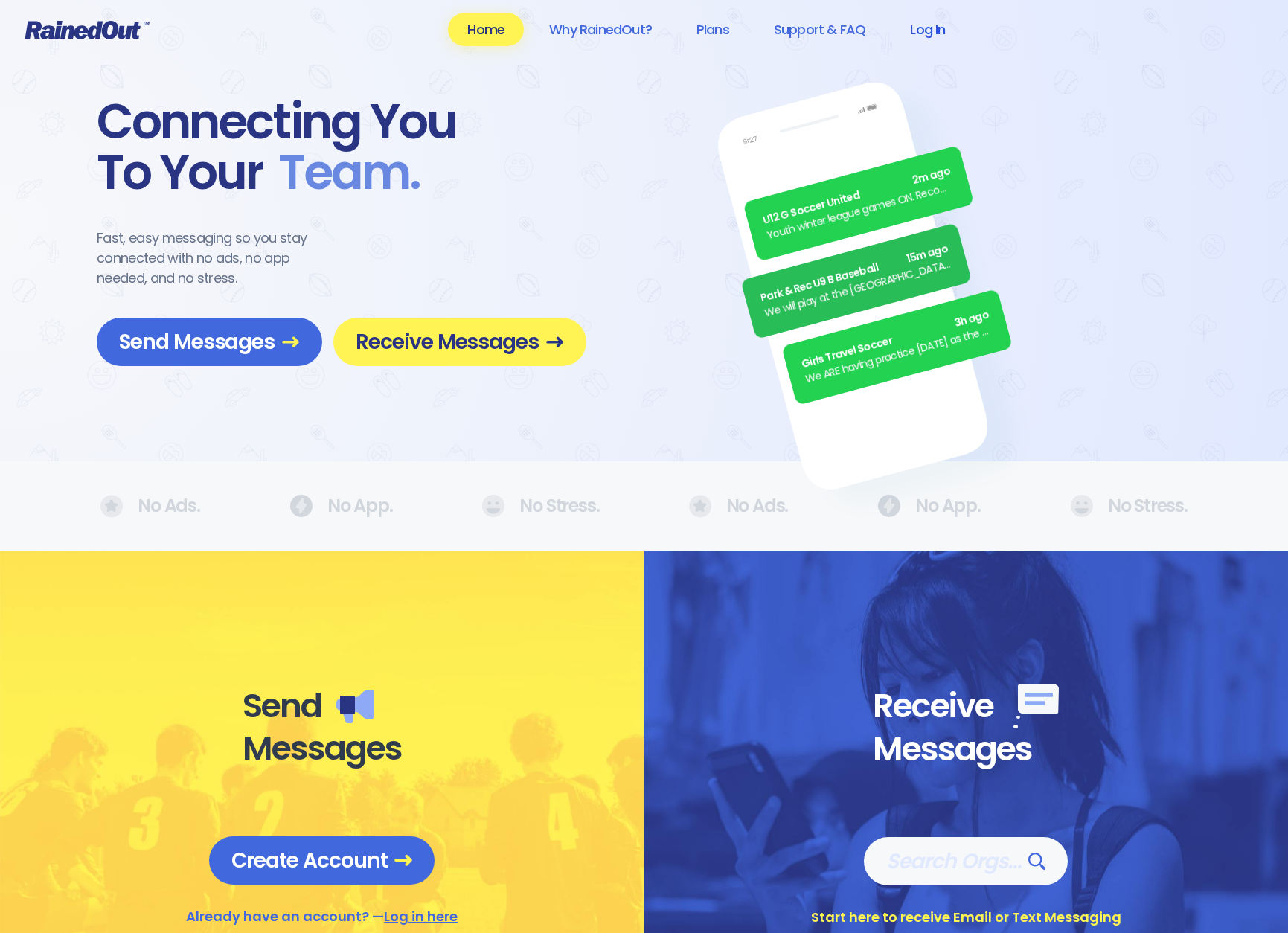
click at [944, 31] on link "Log In" at bounding box center [928, 29] width 74 height 33
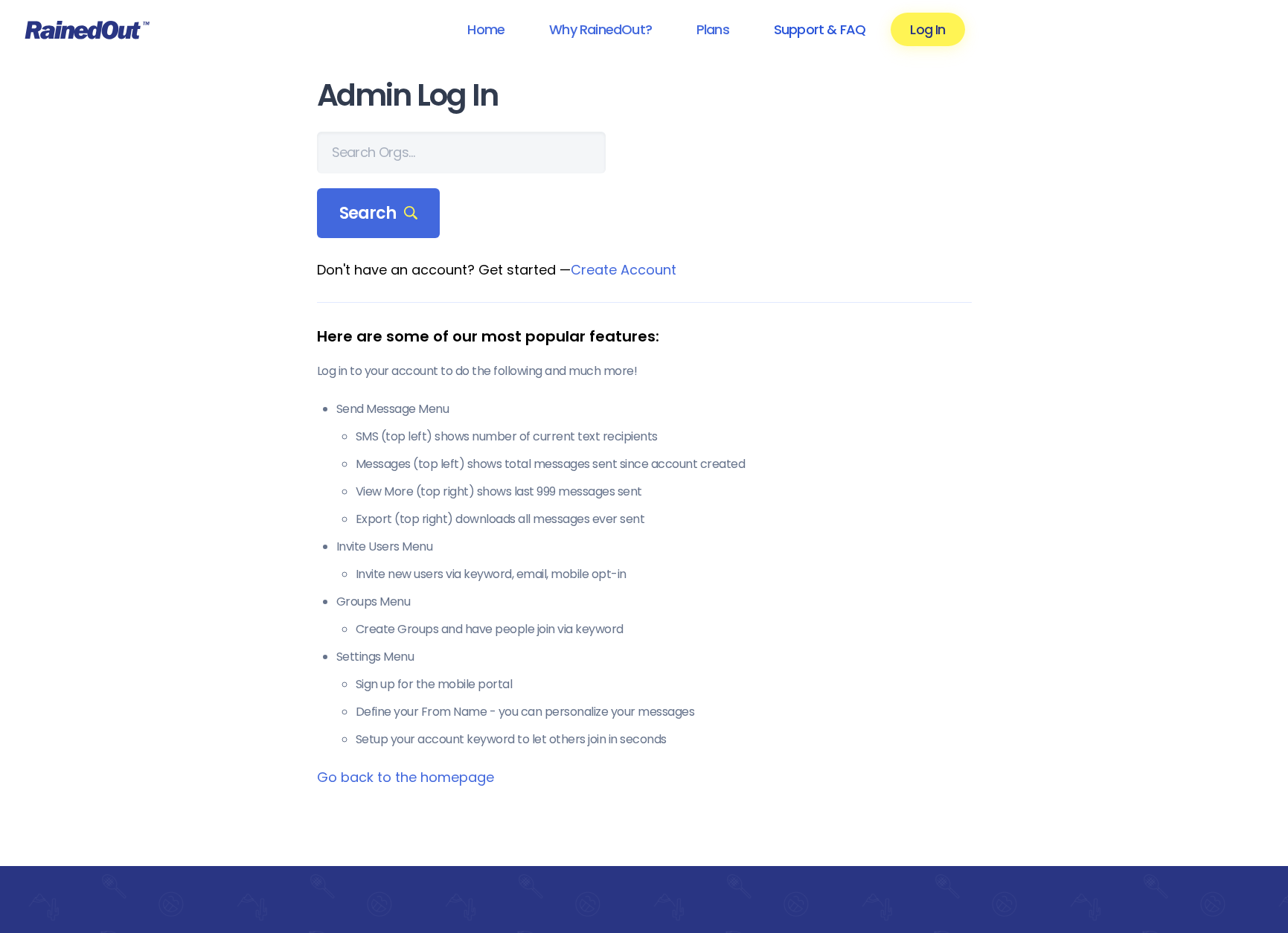
click at [848, 27] on link "Support & FAQ" at bounding box center [819, 29] width 130 height 33
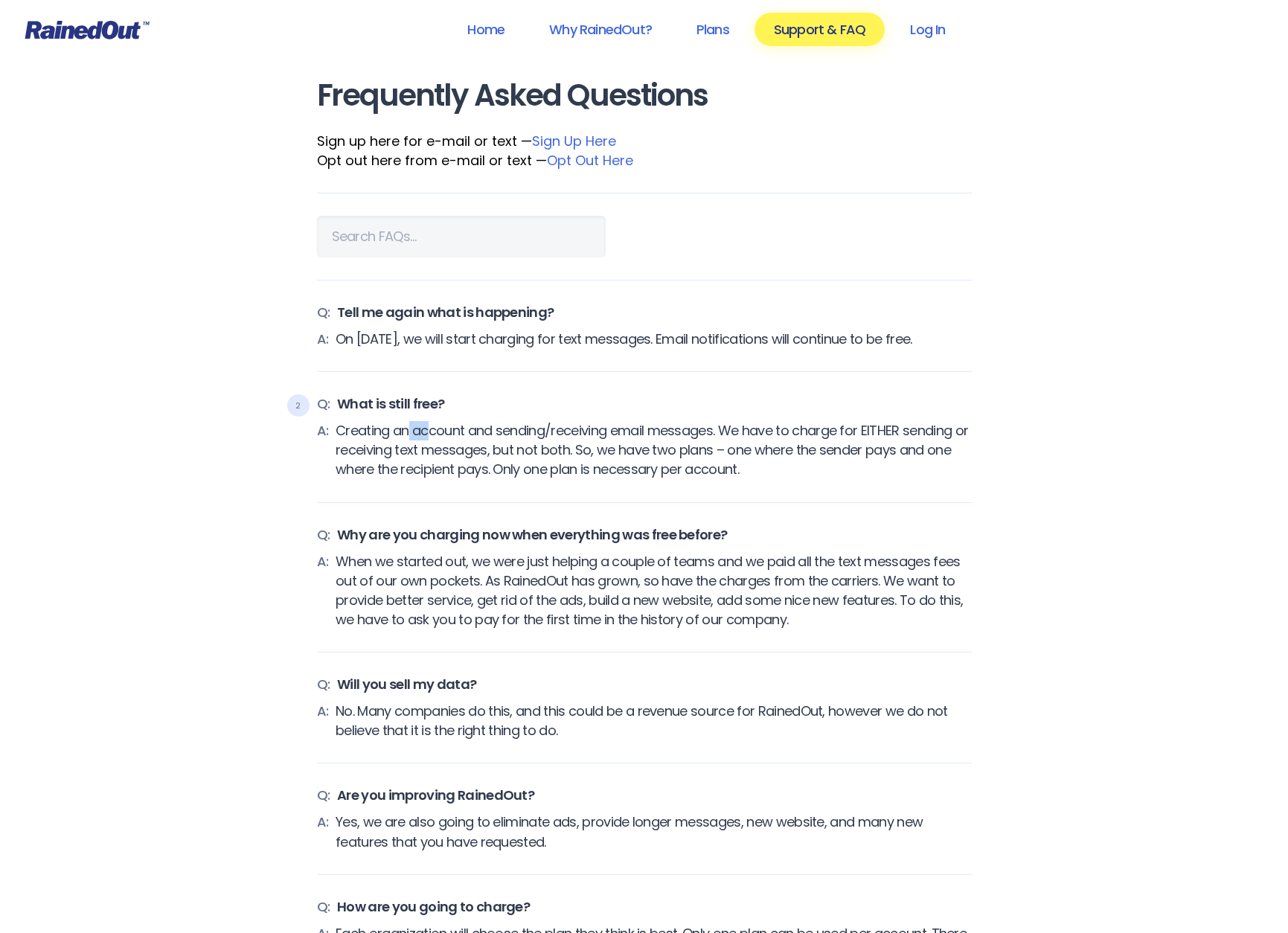
drag, startPoint x: 410, startPoint y: 452, endPoint x: 427, endPoint y: 450, distance: 17.1
click at [427, 450] on span "Creating an account and sending/receiving email messages. We have to charge for…" at bounding box center [653, 450] width 636 height 58
click at [717, 30] on link "Plans" at bounding box center [713, 29] width 72 height 33
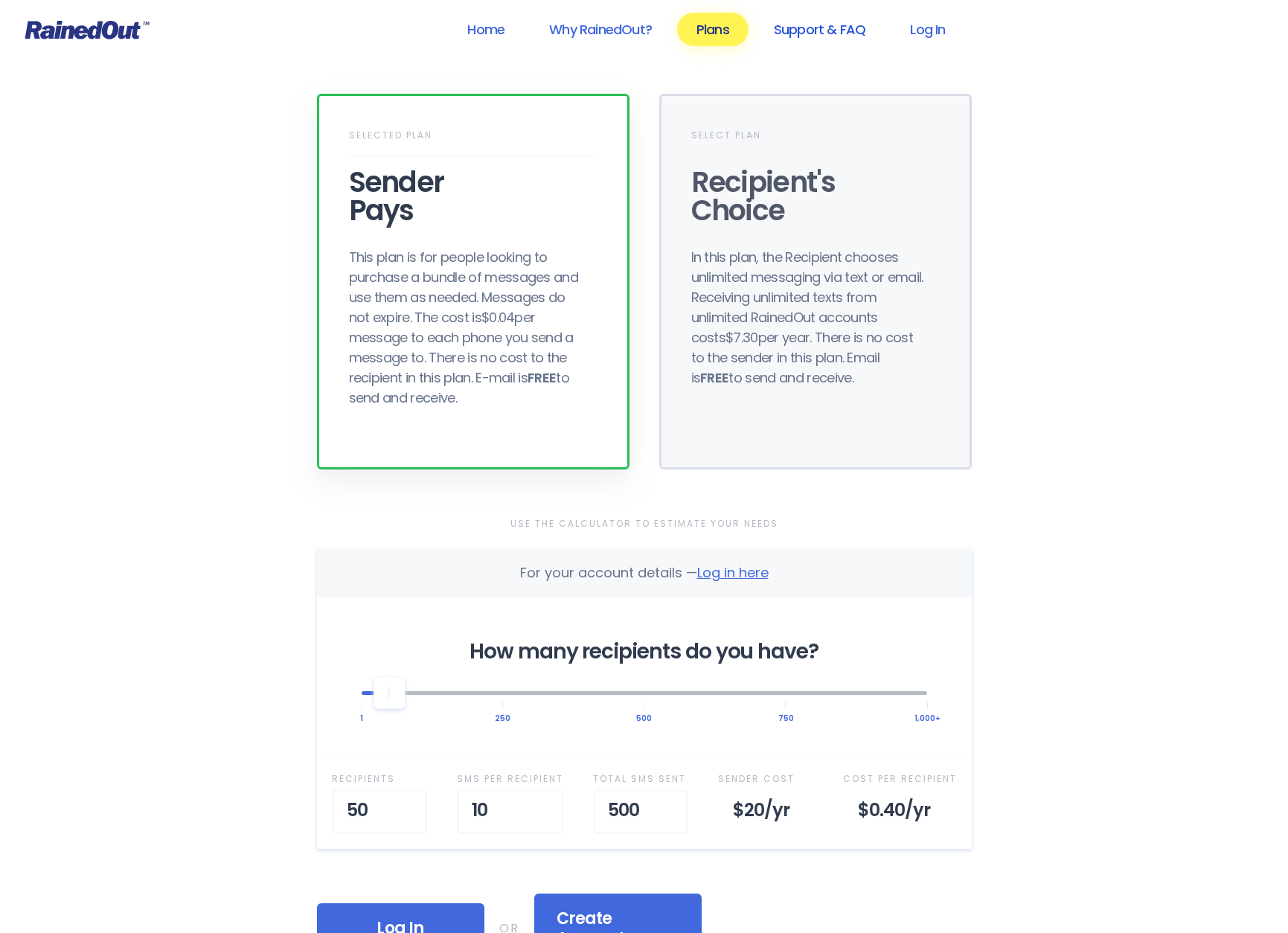
click at [802, 28] on link "Support & FAQ" at bounding box center [819, 29] width 130 height 33
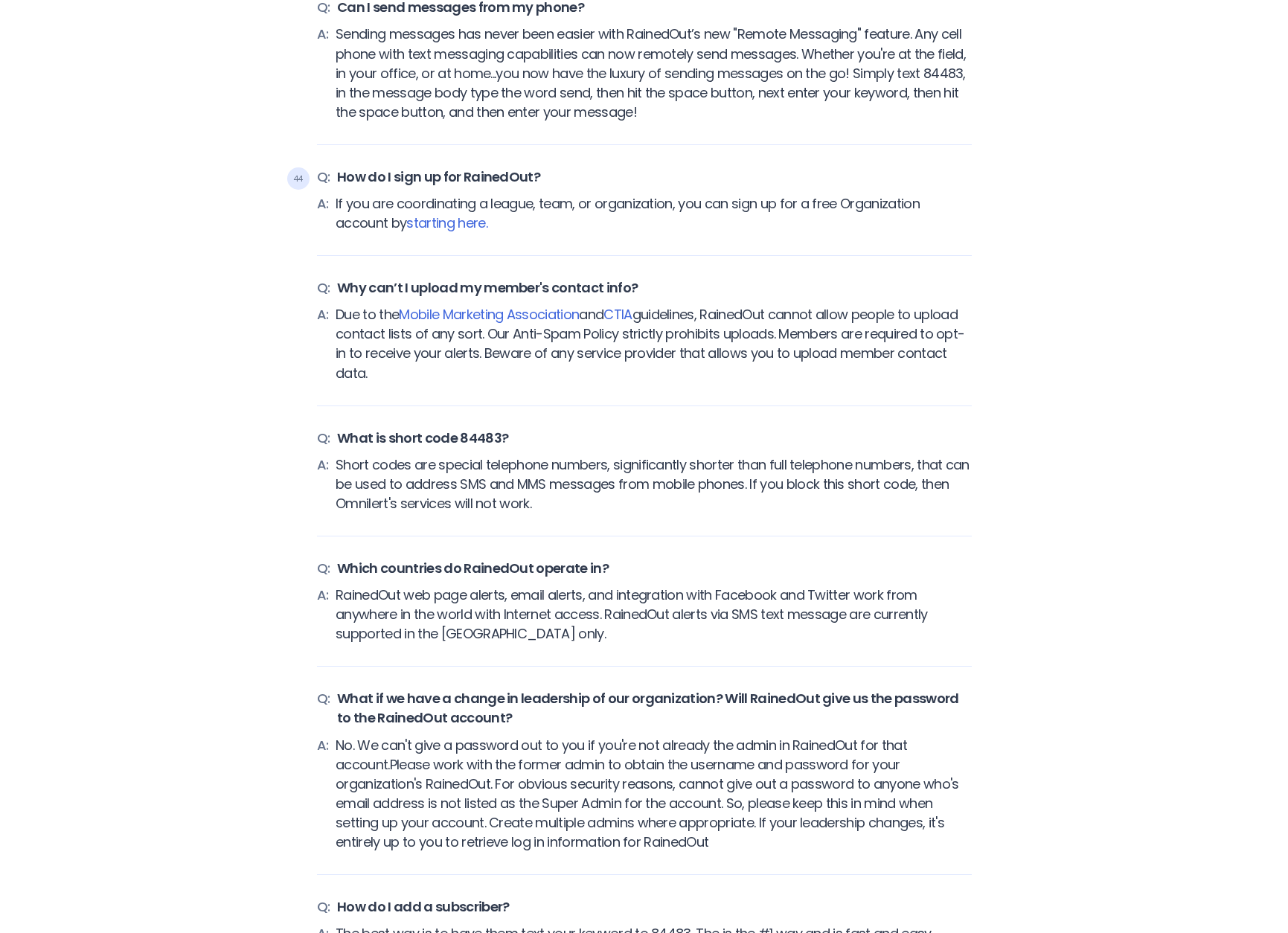
scroll to position [5655, 0]
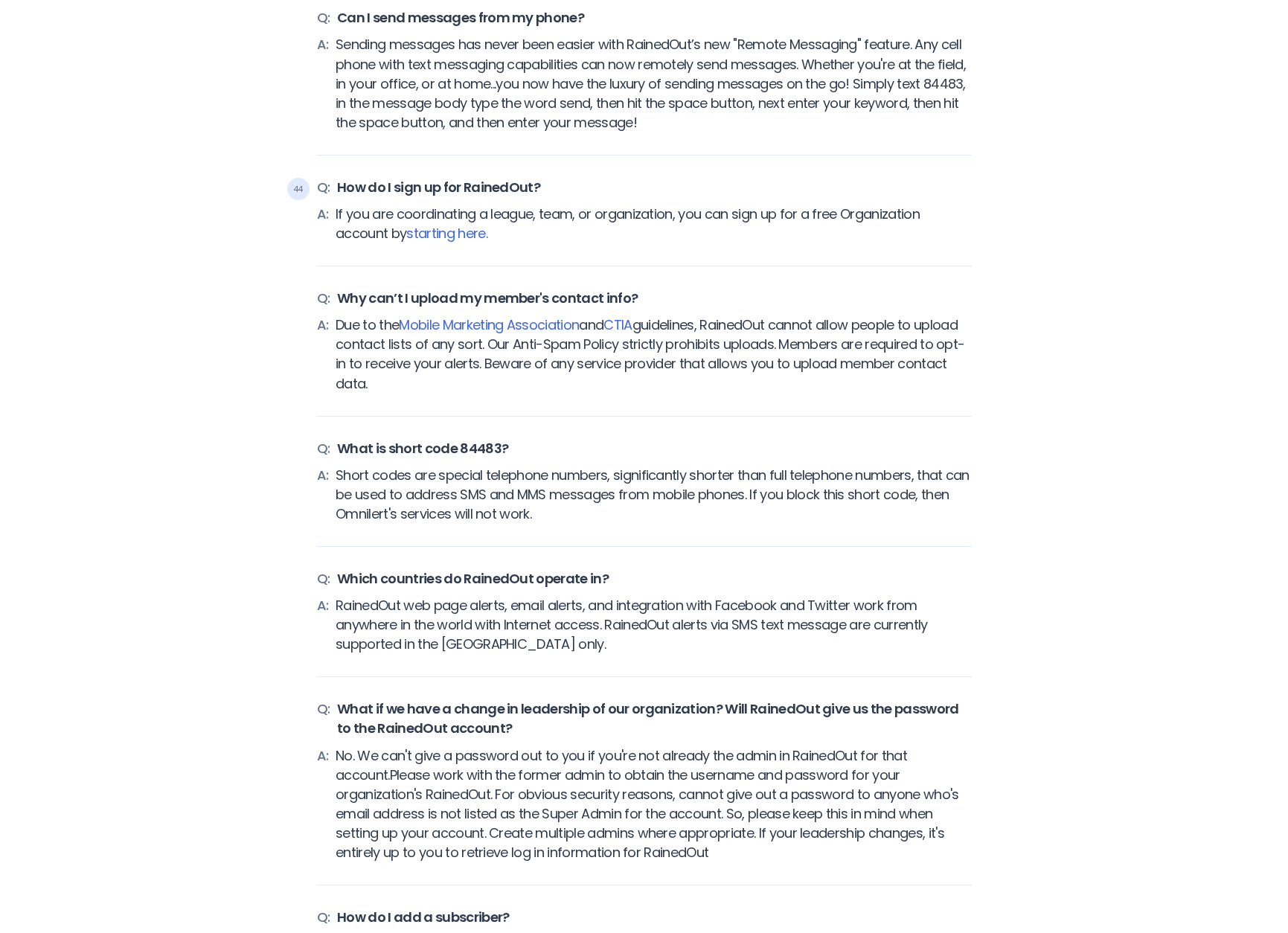
click at [453, 233] on link "starting here." at bounding box center [446, 233] width 81 height 19
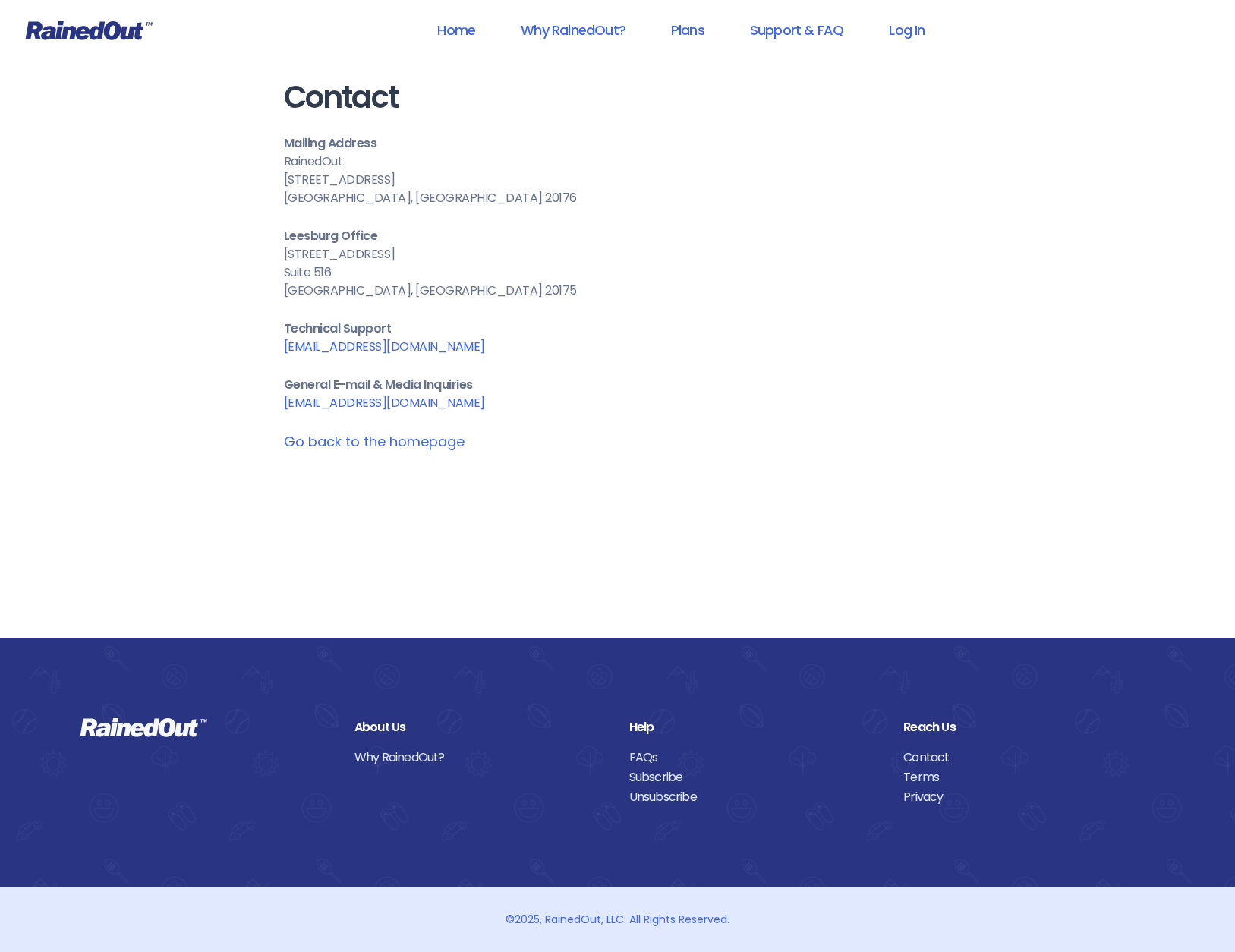
click at [666, 780] on link "Subscribe" at bounding box center [756, 777] width 252 height 20
drag, startPoint x: 396, startPoint y: 349, endPoint x: 255, endPoint y: 352, distance: 141.0
click at [255, 352] on div "Contact Mailing Address RainedOut 525-K East Market Street, # 232 Leesburg, VA …" at bounding box center [618, 319] width 729 height 638
copy link "care@rainedout.com"
drag, startPoint x: 430, startPoint y: 407, endPoint x: 262, endPoint y: 409, distance: 168.0
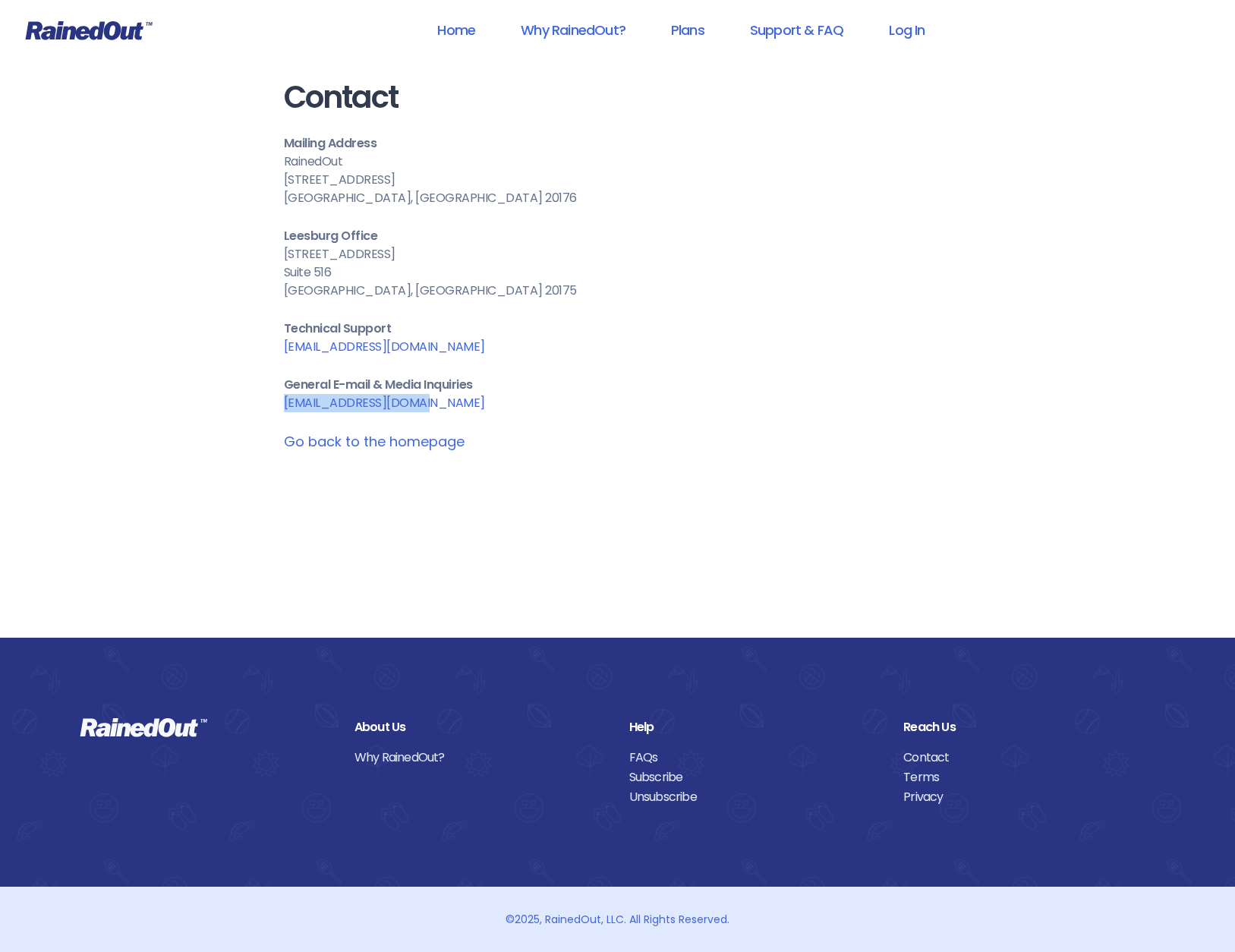
click at [262, 409] on div "Contact Mailing Address RainedOut 525-K East Market Street, # 232 Leesburg, VA …" at bounding box center [618, 319] width 729 height 638
copy link "contact@rainedout.com"
click at [126, 45] on header "Home Why RainedOut? Plans Support & FAQ Log In" at bounding box center [617, 30] width 1235 height 61
click at [118, 32] on icon at bounding box center [89, 31] width 127 height 19
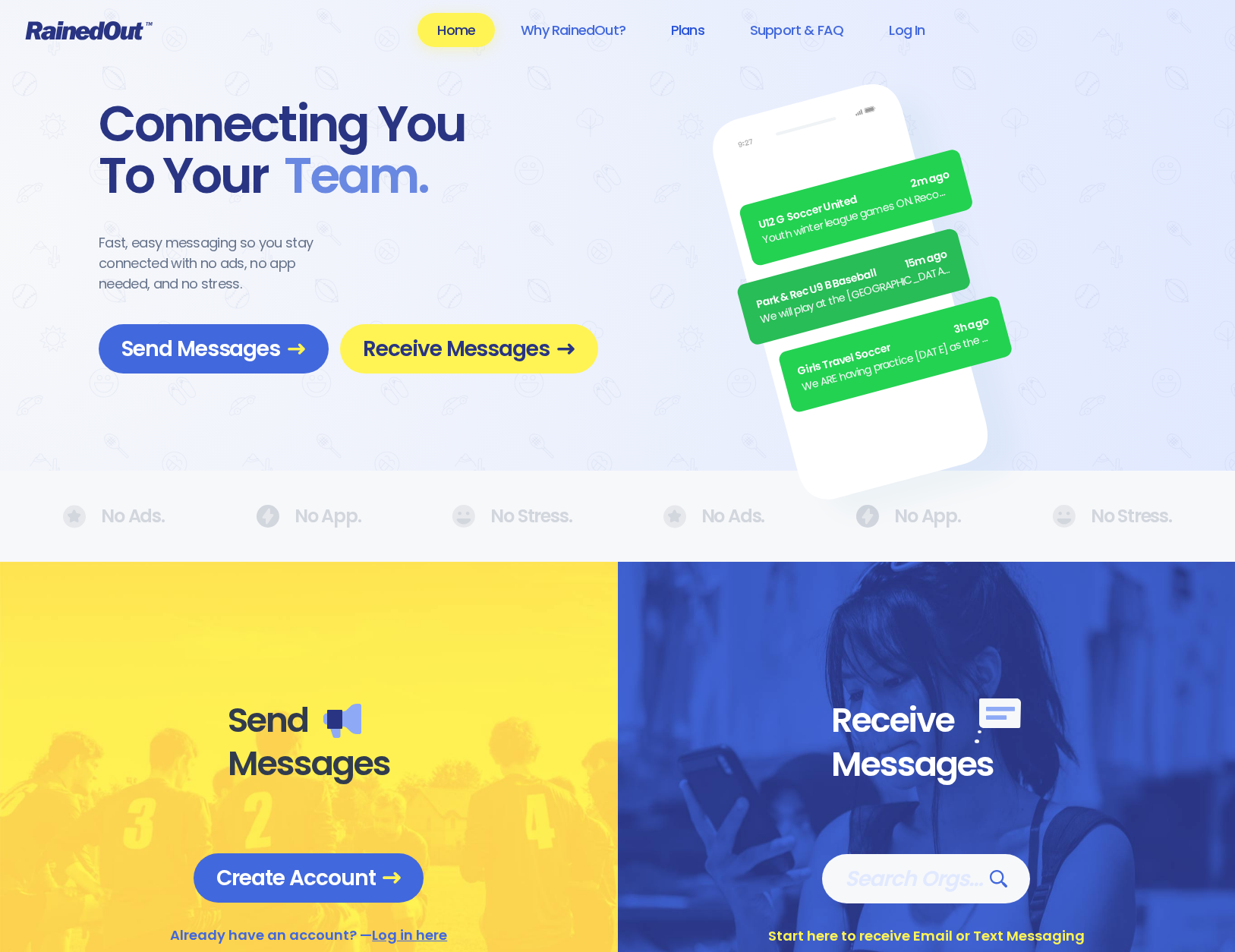
click at [687, 25] on link "Plans" at bounding box center [687, 30] width 73 height 34
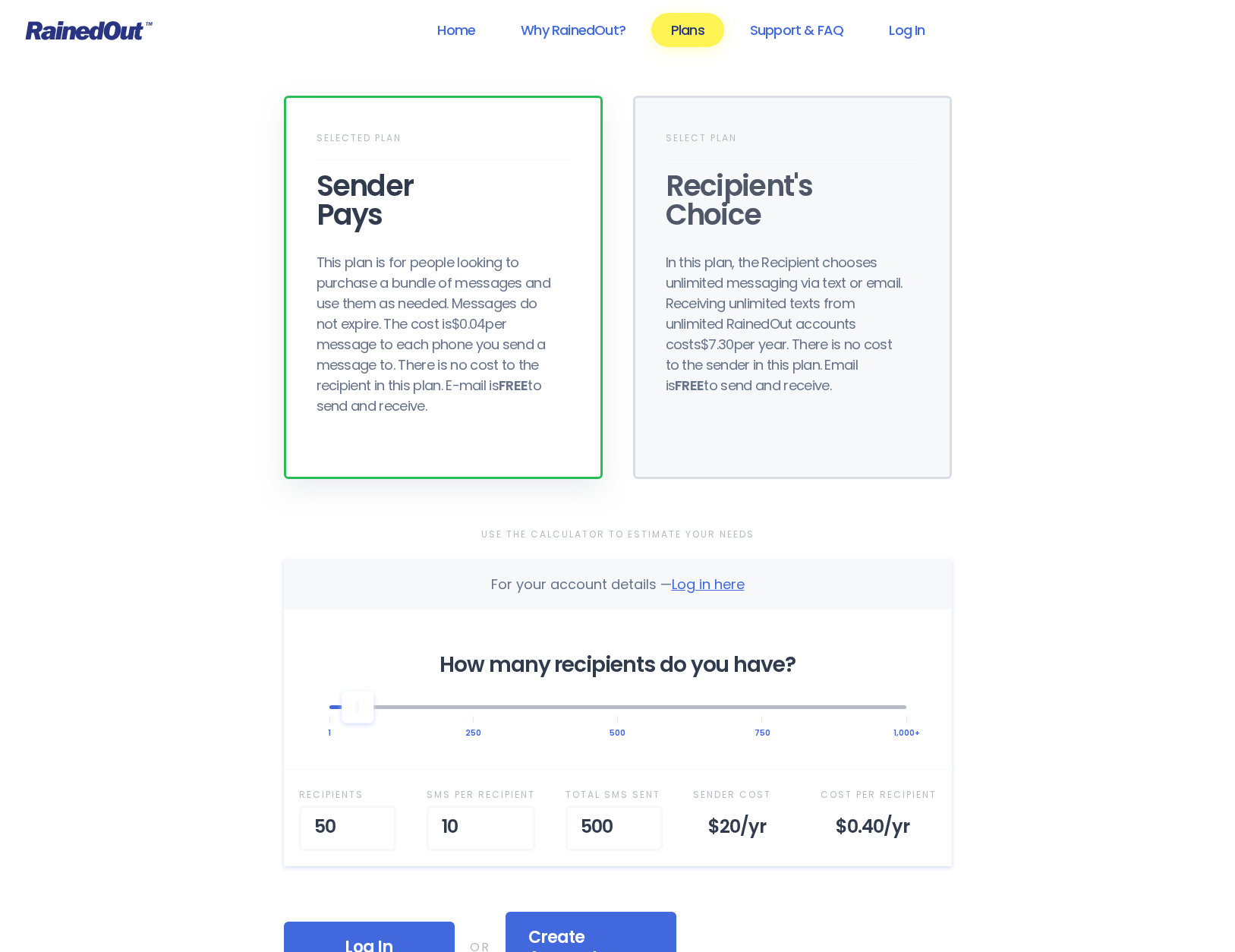
scroll to position [76, 0]
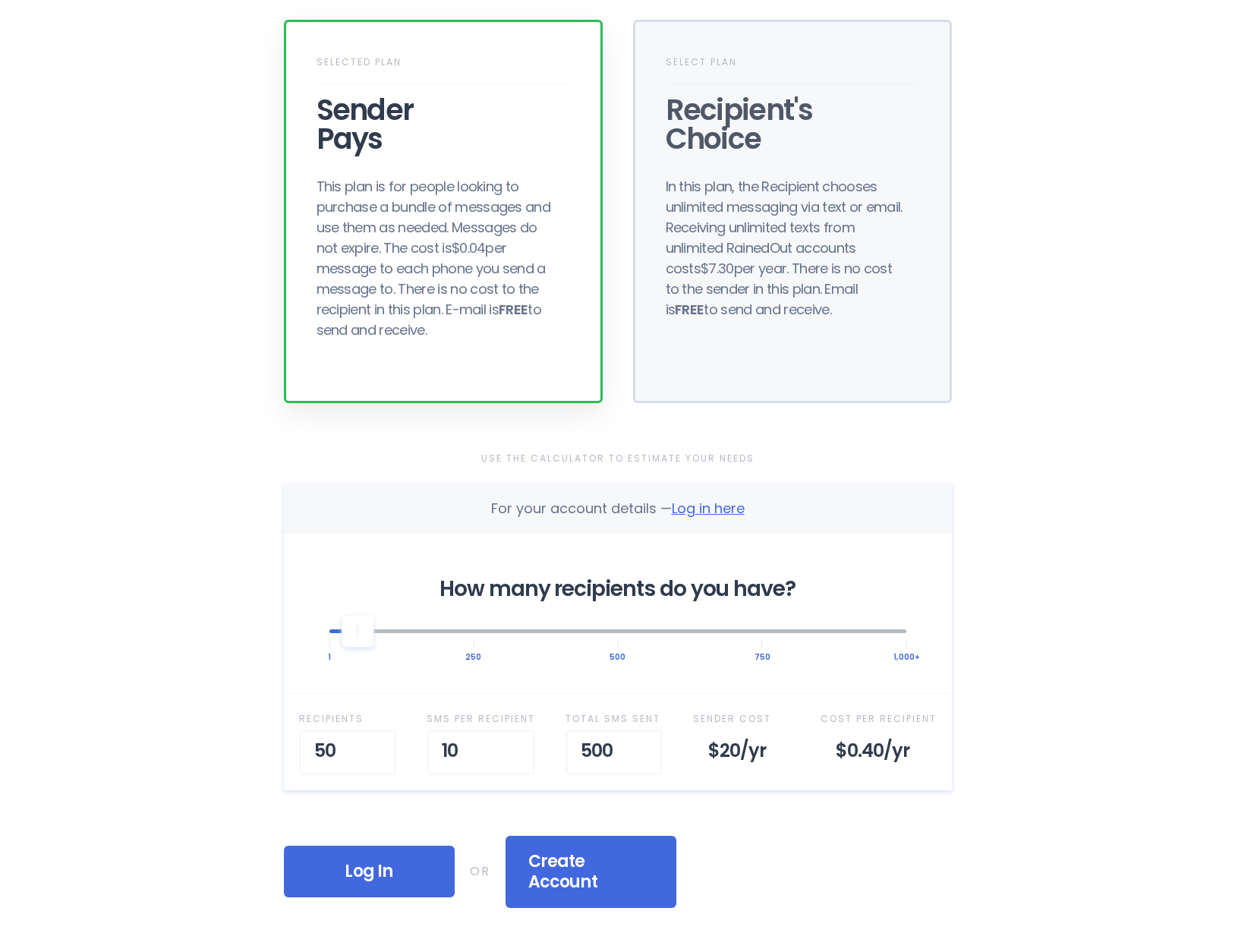
click at [717, 510] on span "Log in here" at bounding box center [708, 508] width 73 height 19
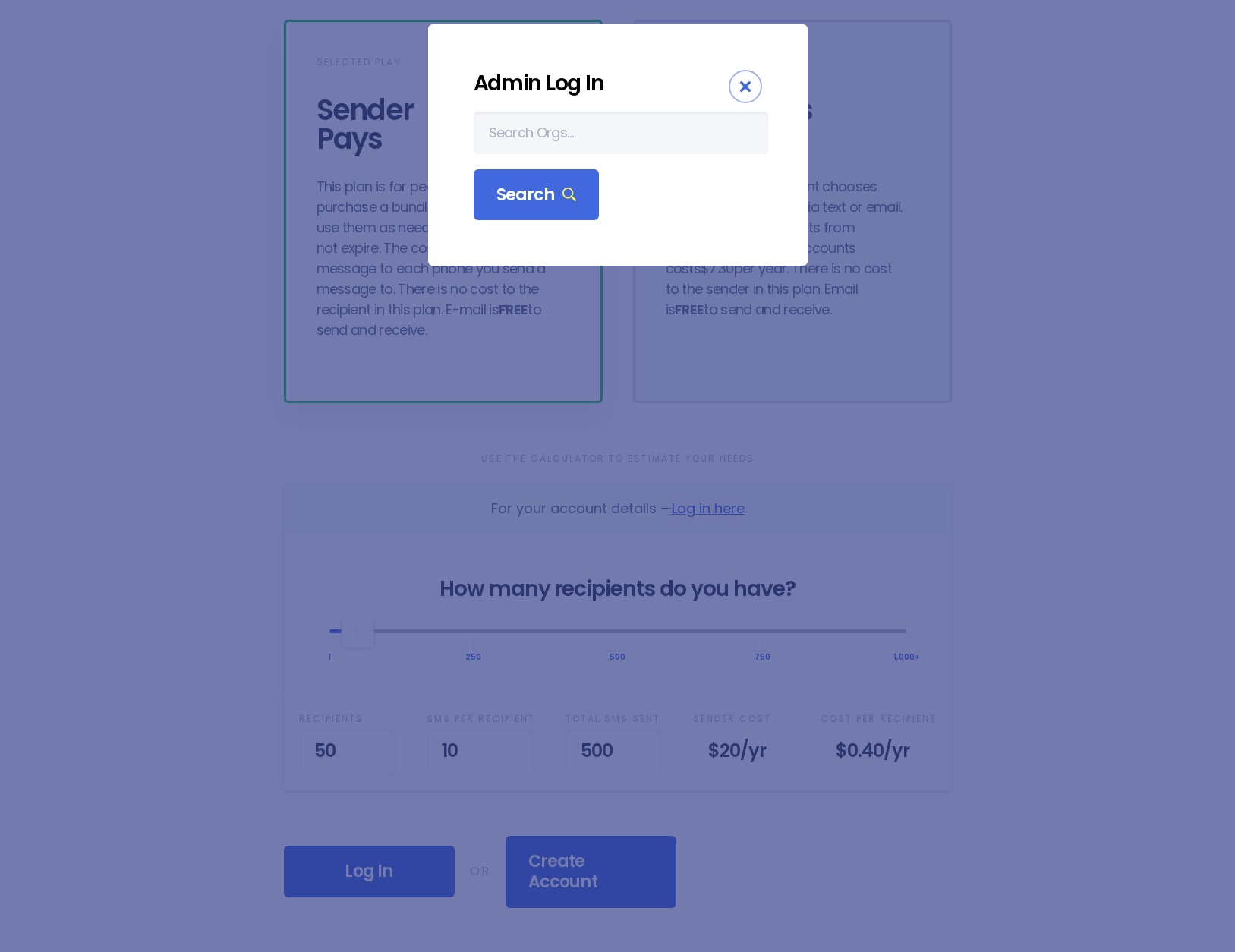
click at [741, 85] on icon "Close" at bounding box center [746, 87] width 11 height 11
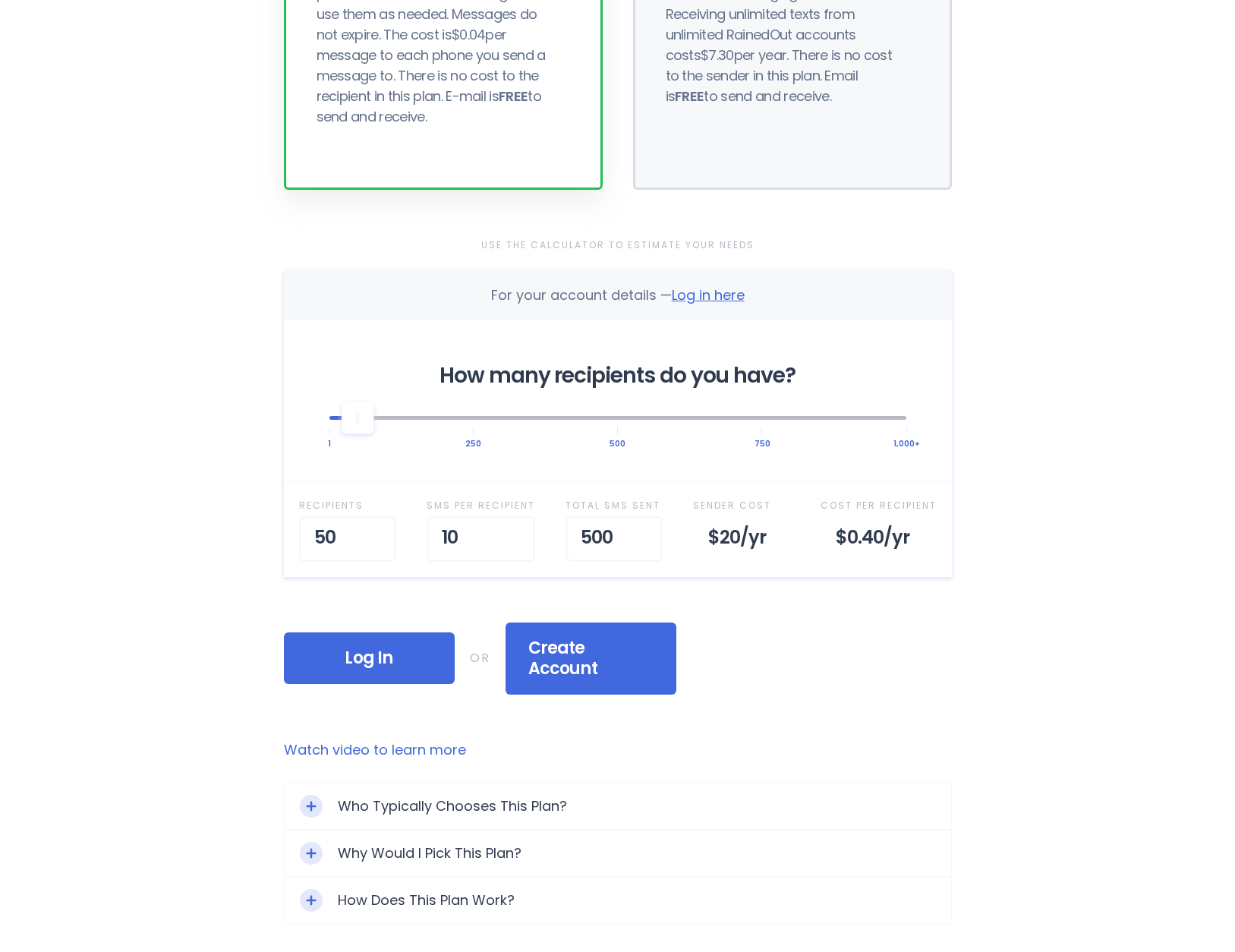
scroll to position [304, 0]
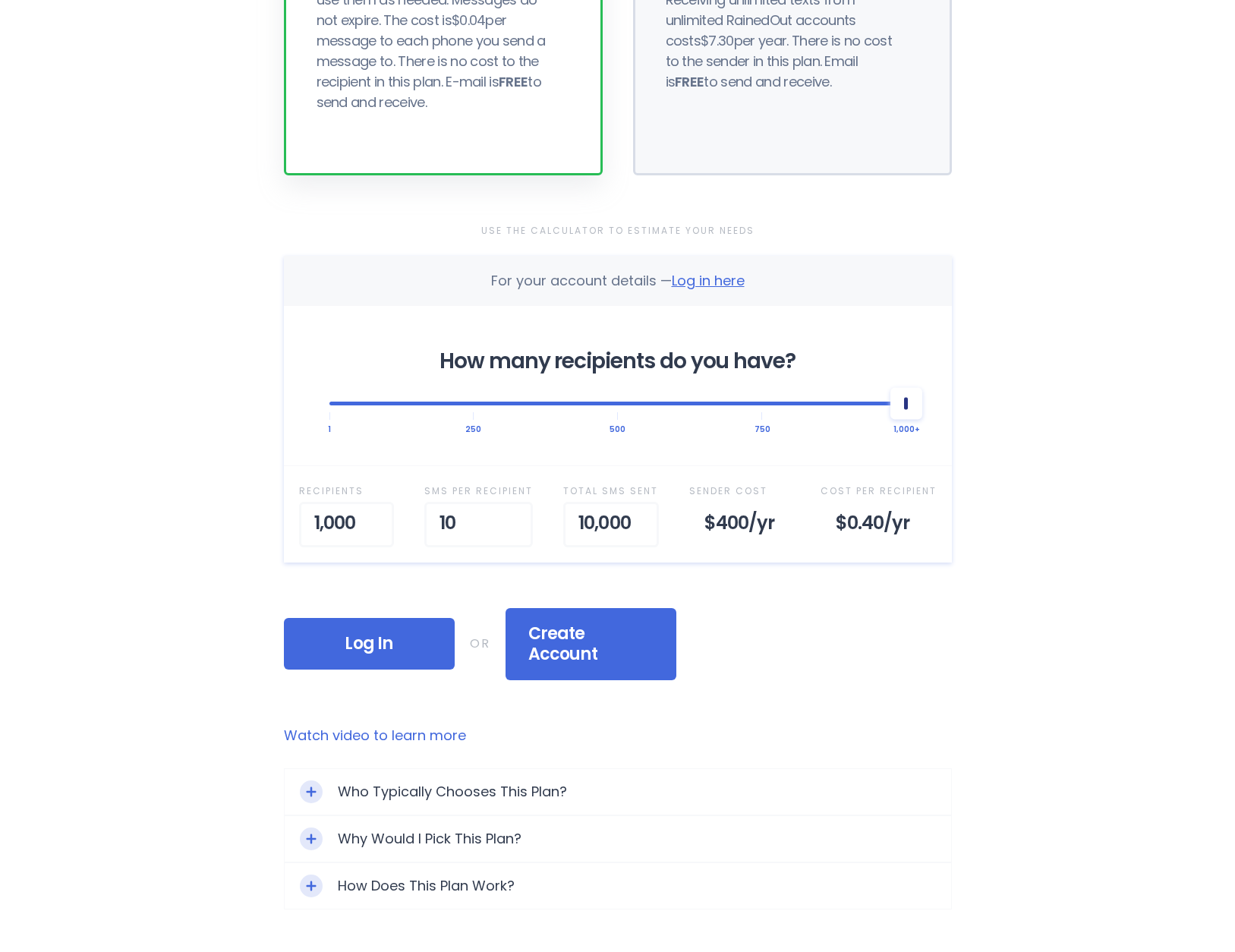
drag, startPoint x: 355, startPoint y: 408, endPoint x: 957, endPoint y: 400, distance: 602.1
click at [957, 400] on div "Selected Plan Sender Pays This plan is for people looking to purchase a bundle …" at bounding box center [618, 376] width 729 height 1359
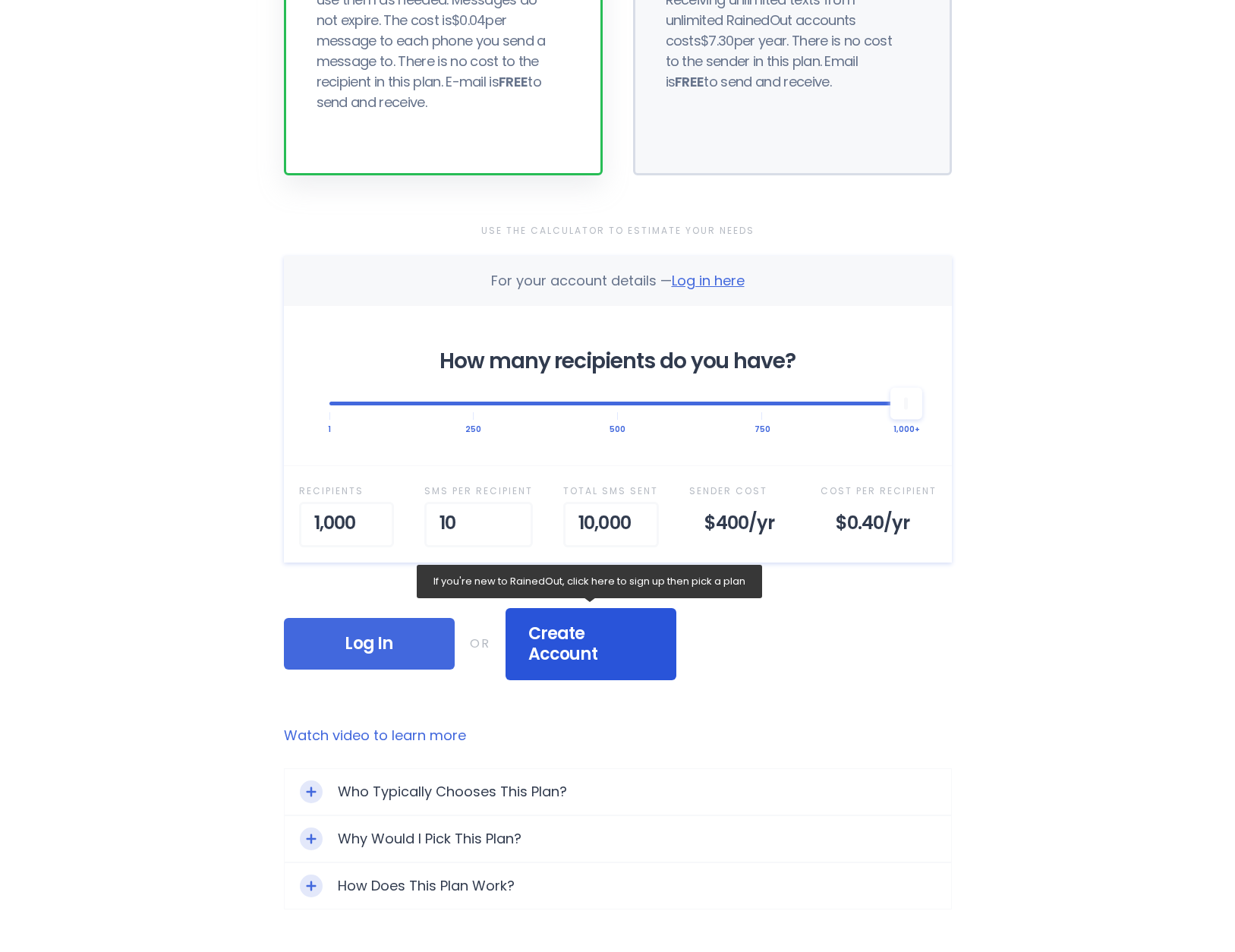
click at [623, 633] on span "Create Account" at bounding box center [591, 644] width 125 height 42
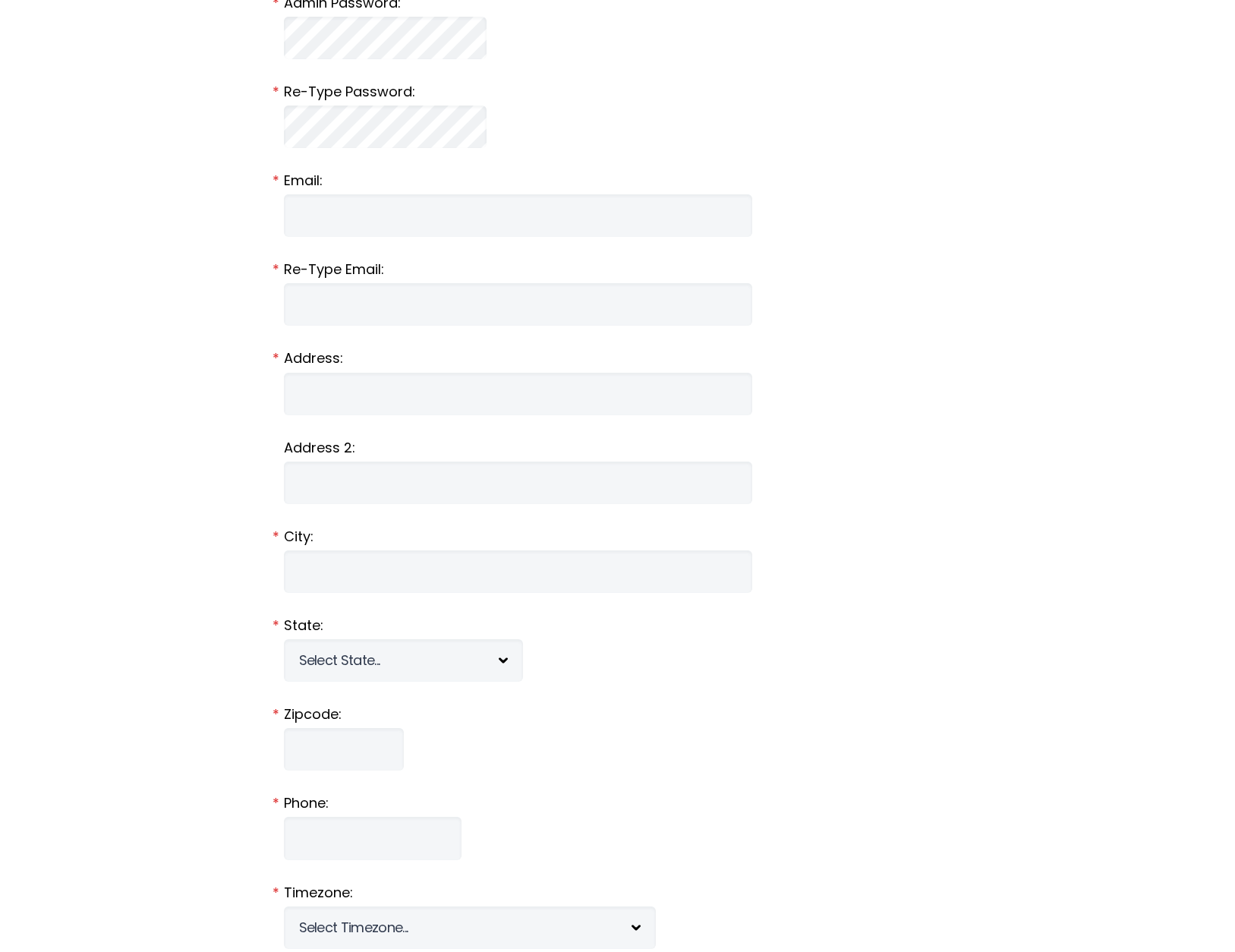
scroll to position [1442, 0]
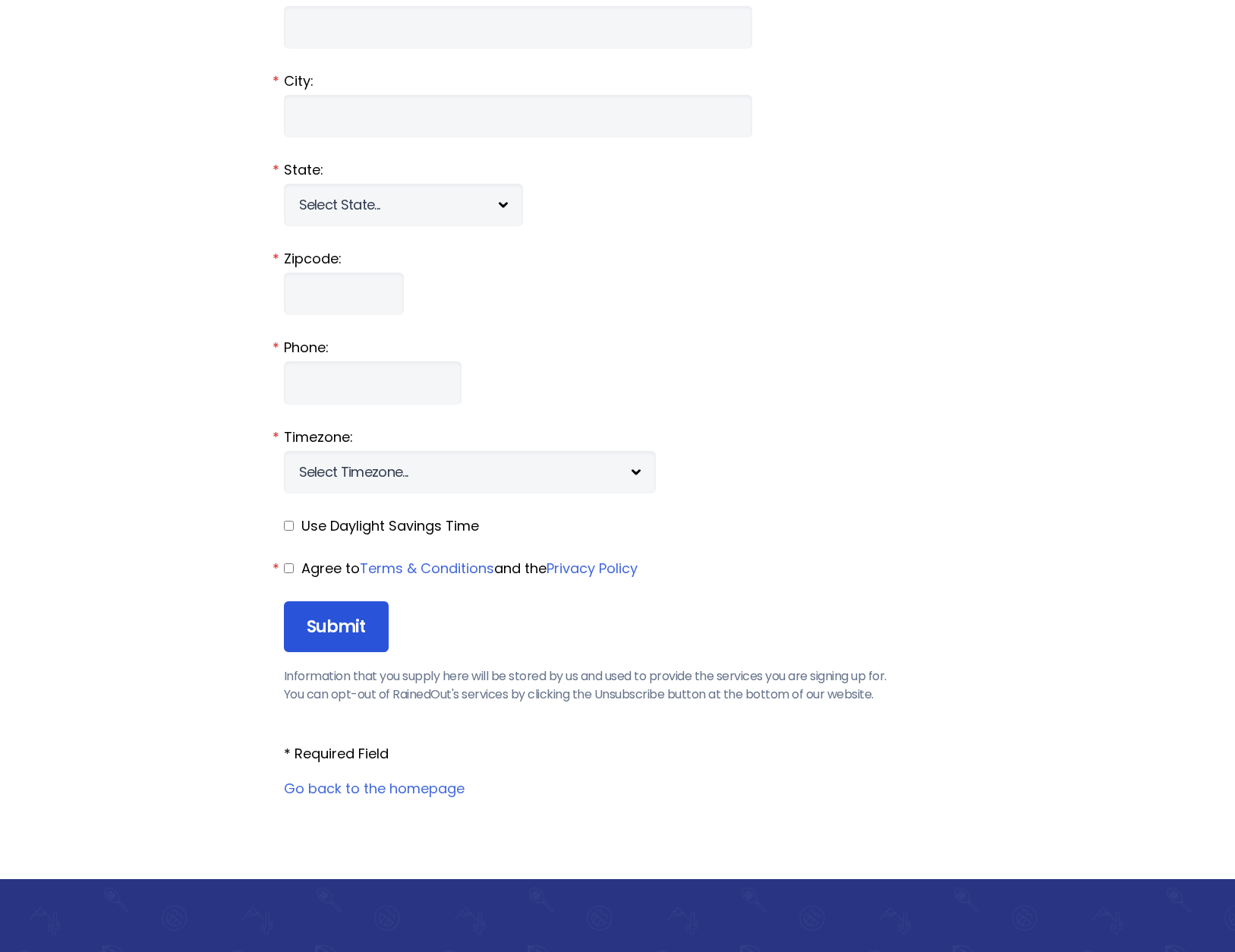
click at [368, 620] on input "Submit" at bounding box center [336, 626] width 105 height 52
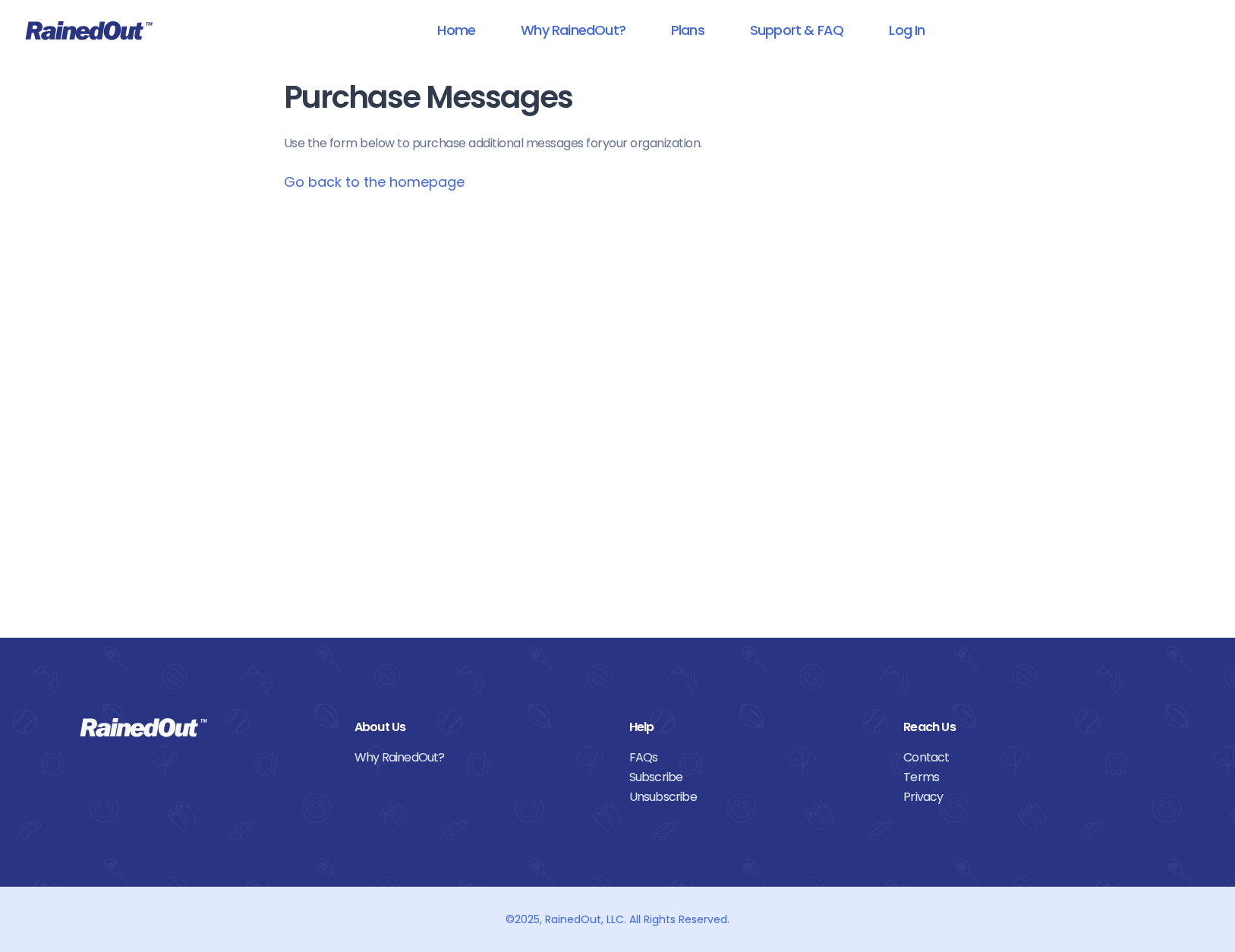
click at [418, 175] on link "Go back to the homepage" at bounding box center [374, 182] width 181 height 19
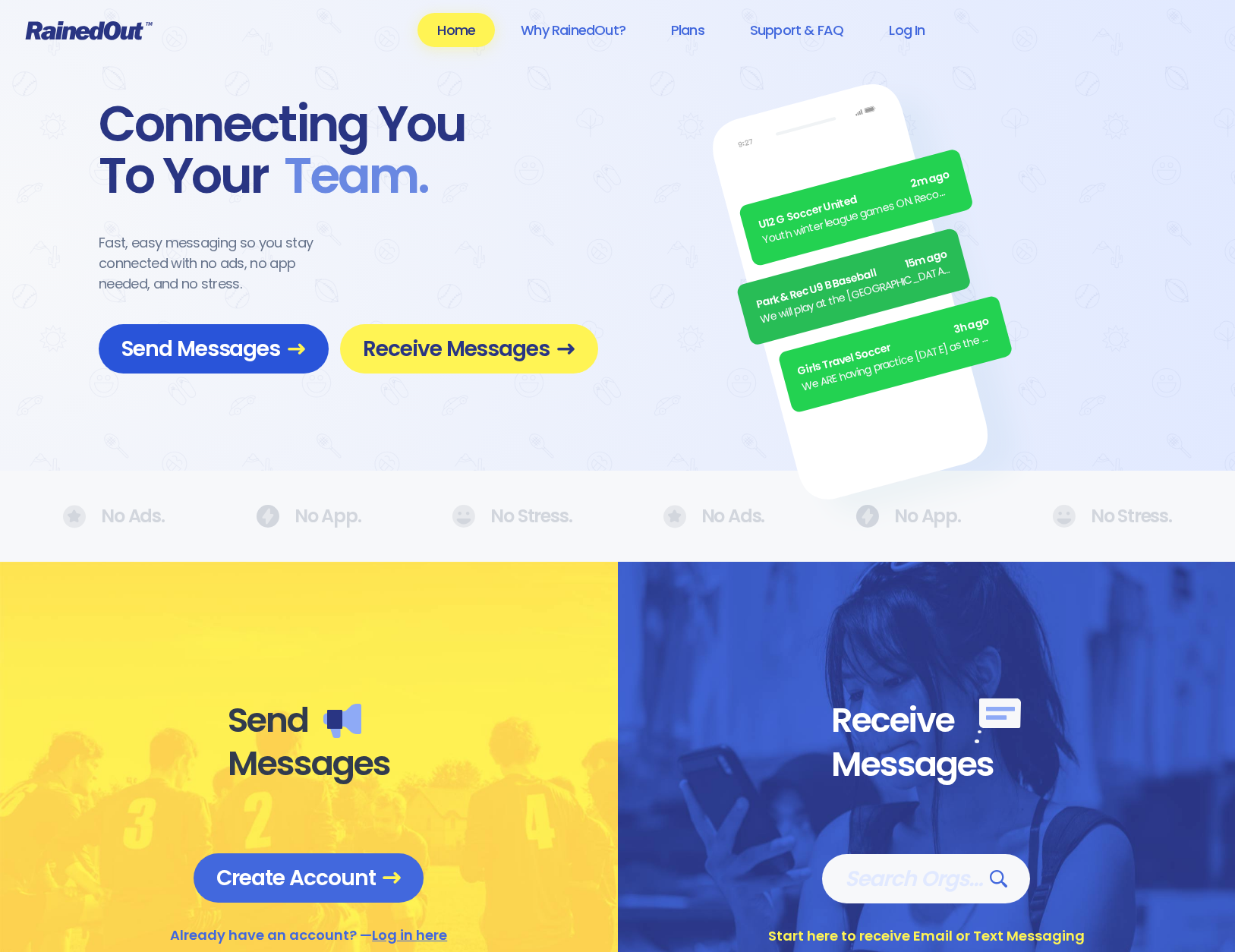
click at [225, 357] on span "Send Messages" at bounding box center [214, 349] width 185 height 27
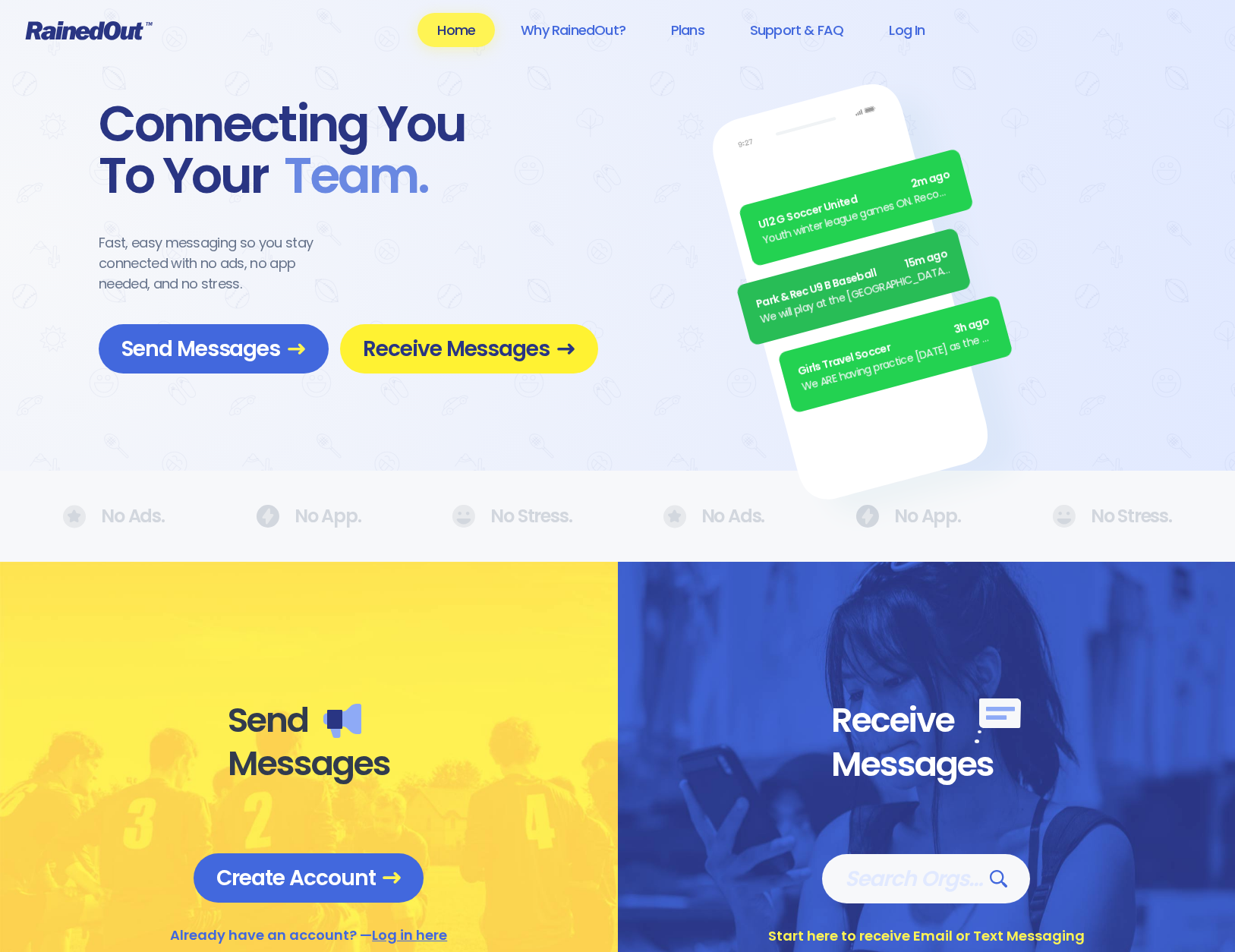
click at [422, 336] on span "Receive Messages" at bounding box center [469, 349] width 212 height 27
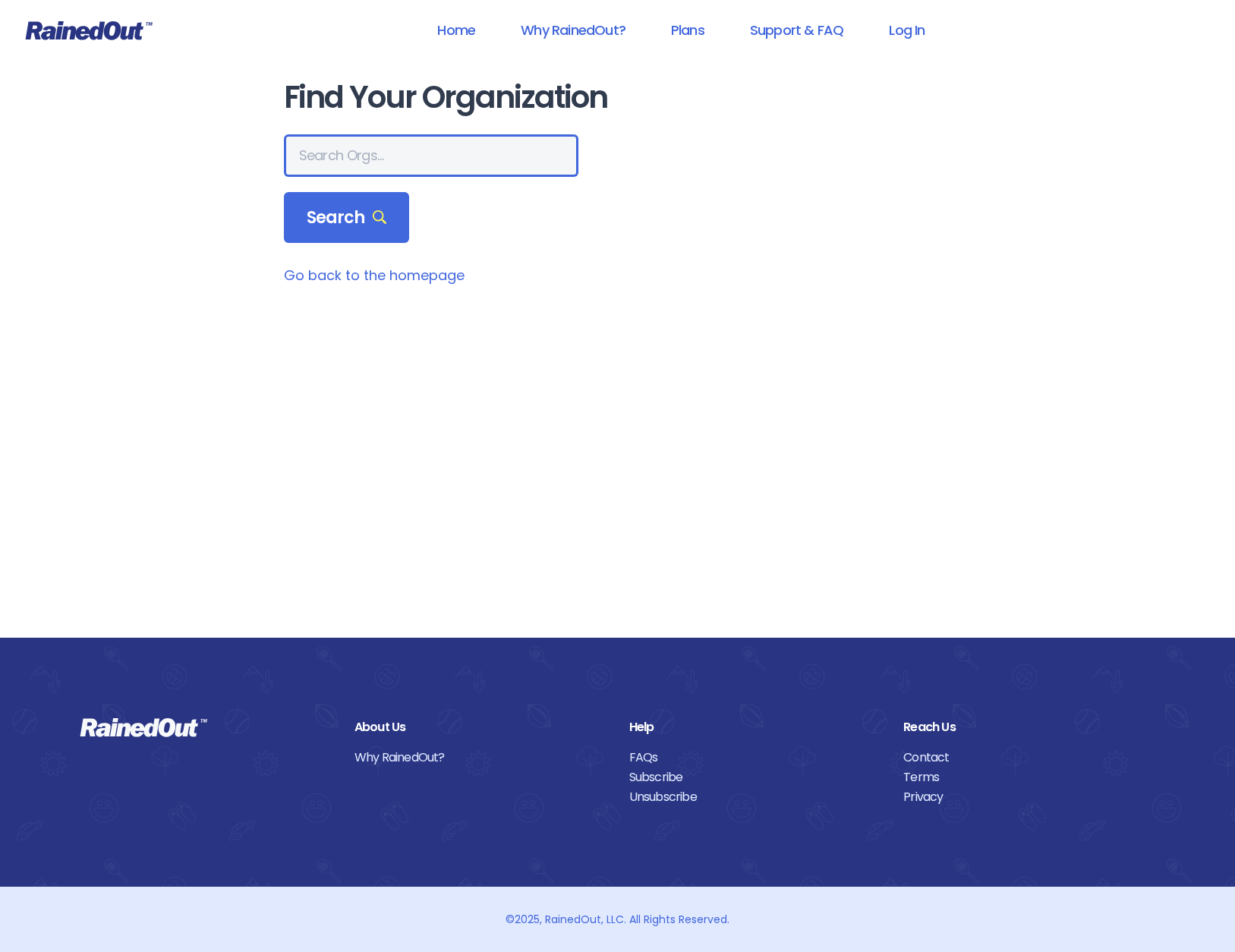
click at [381, 149] on input "text" at bounding box center [431, 155] width 295 height 42
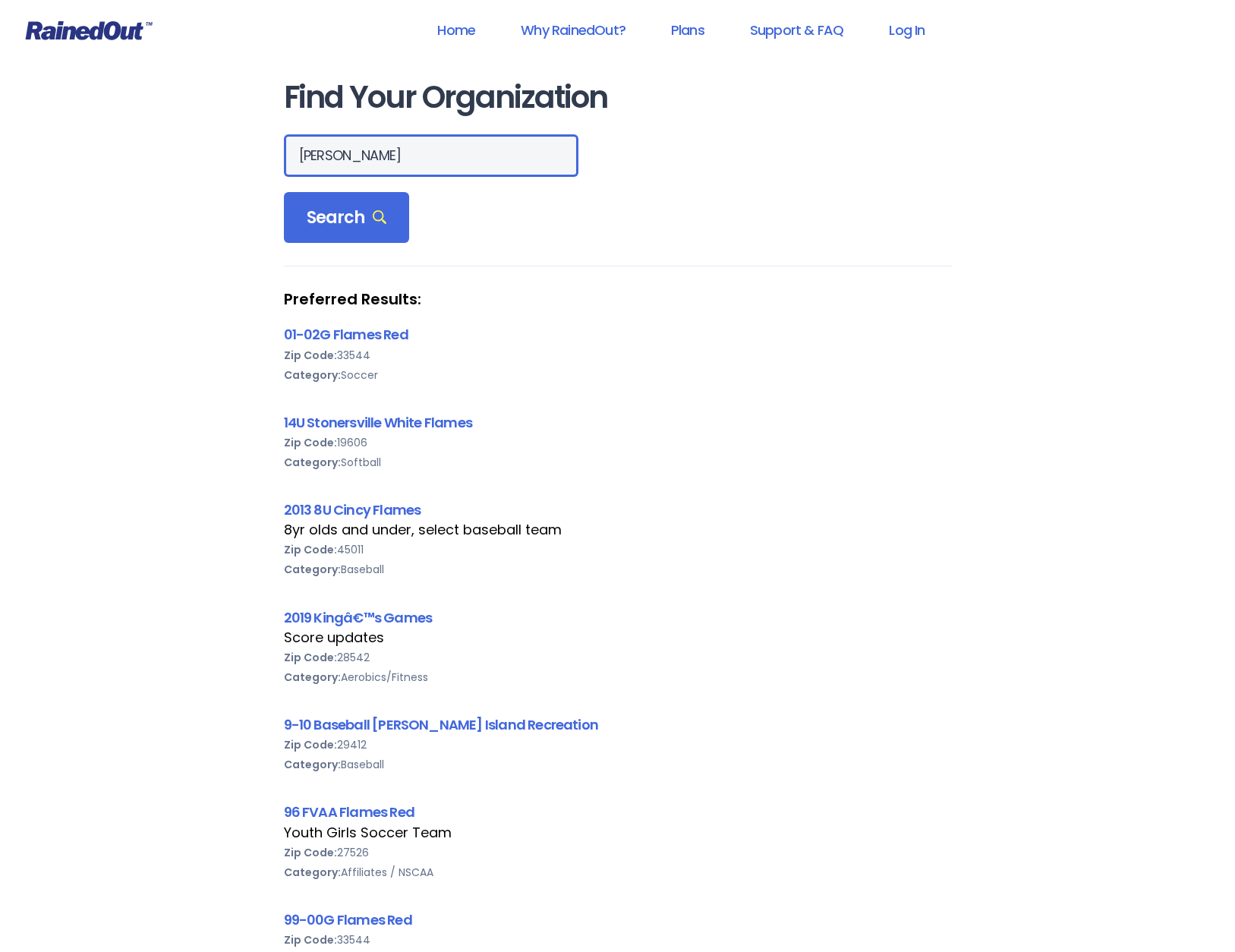
drag, startPoint x: 349, startPoint y: 166, endPoint x: 284, endPoint y: 156, distance: 65.8
click at [286, 157] on input "[PERSON_NAME]" at bounding box center [431, 155] width 295 height 42
type input "50010"
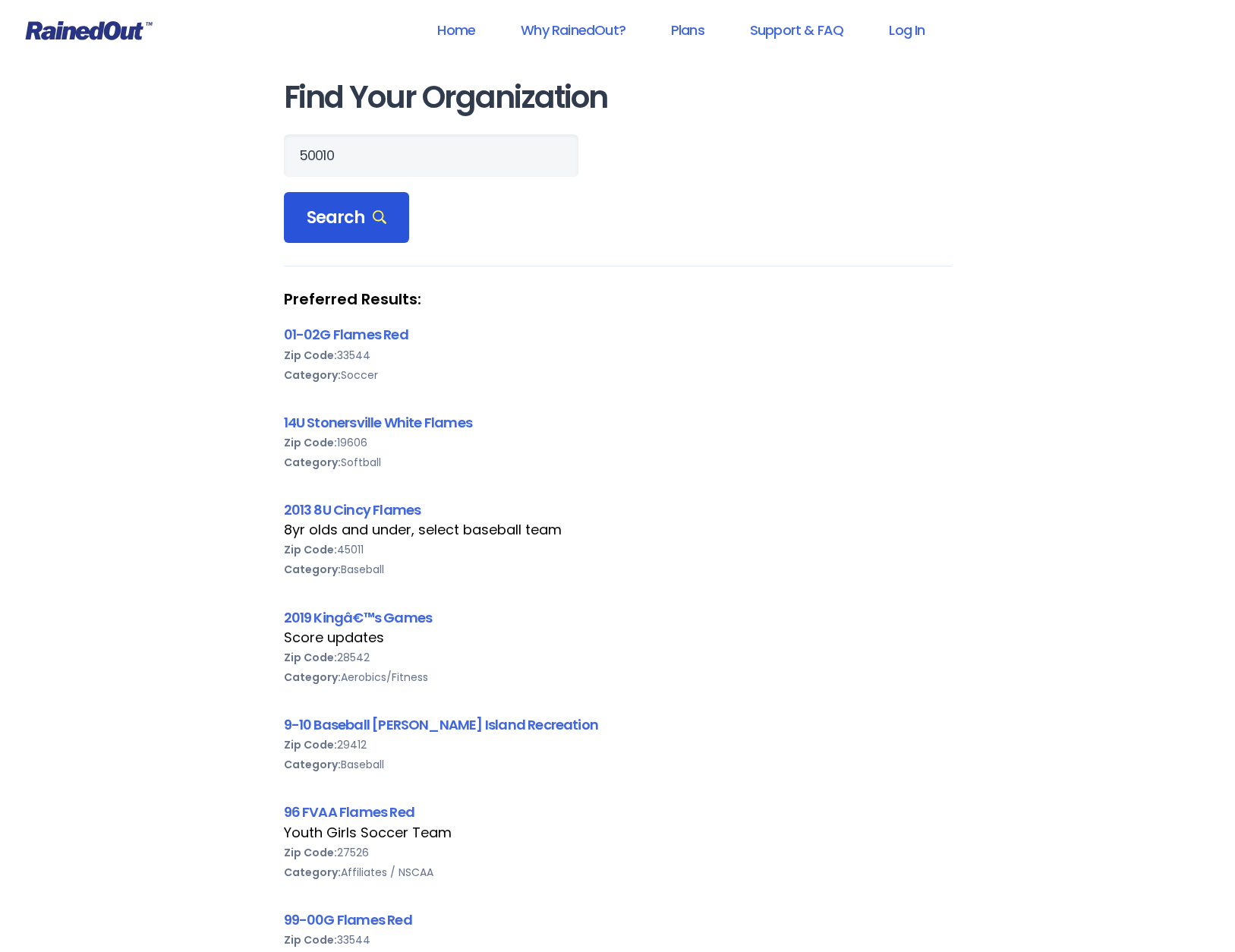
click at [359, 212] on span "Search" at bounding box center [347, 218] width 81 height 22
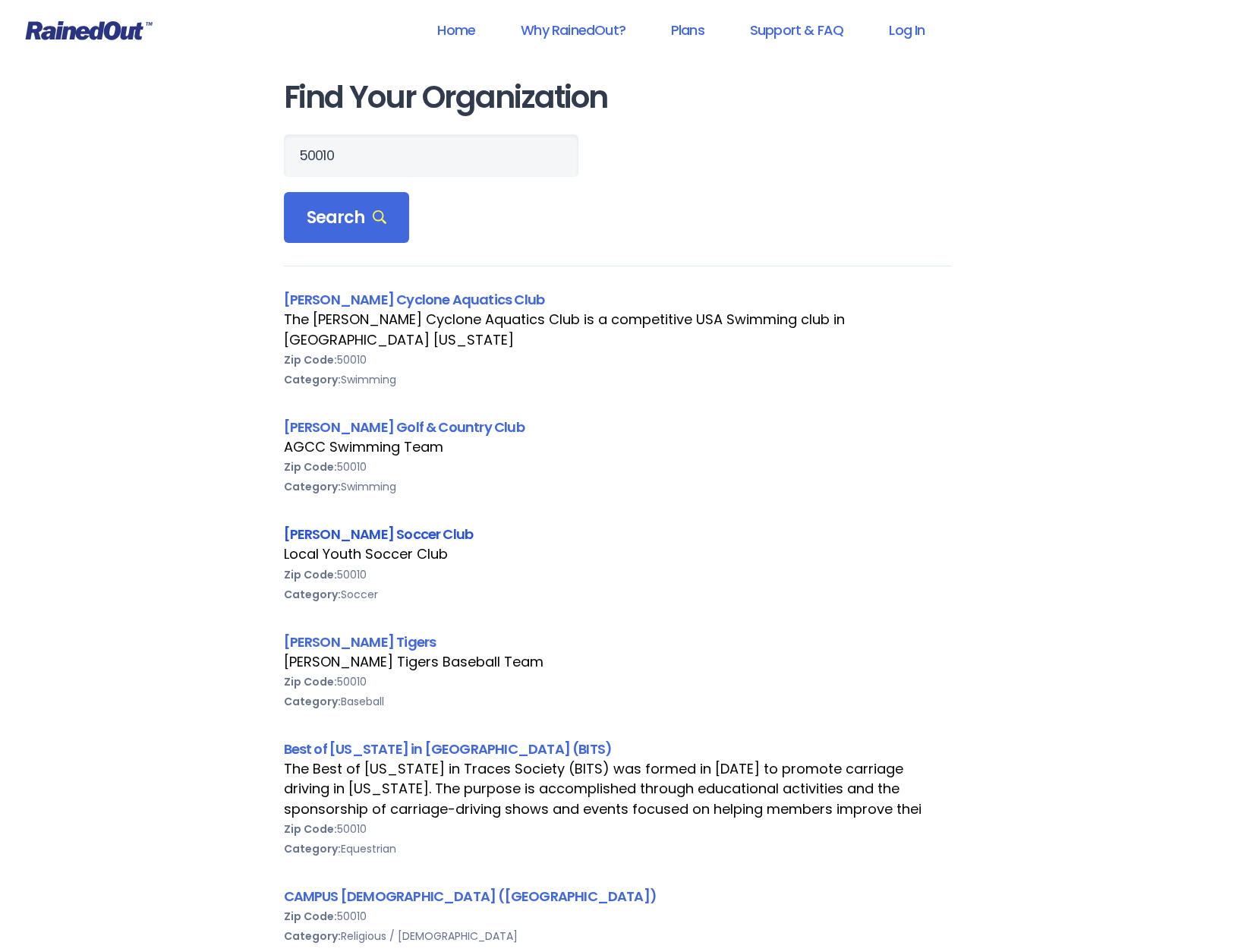
click at [330, 525] on link "[PERSON_NAME] Soccer Club" at bounding box center [379, 534] width 190 height 19
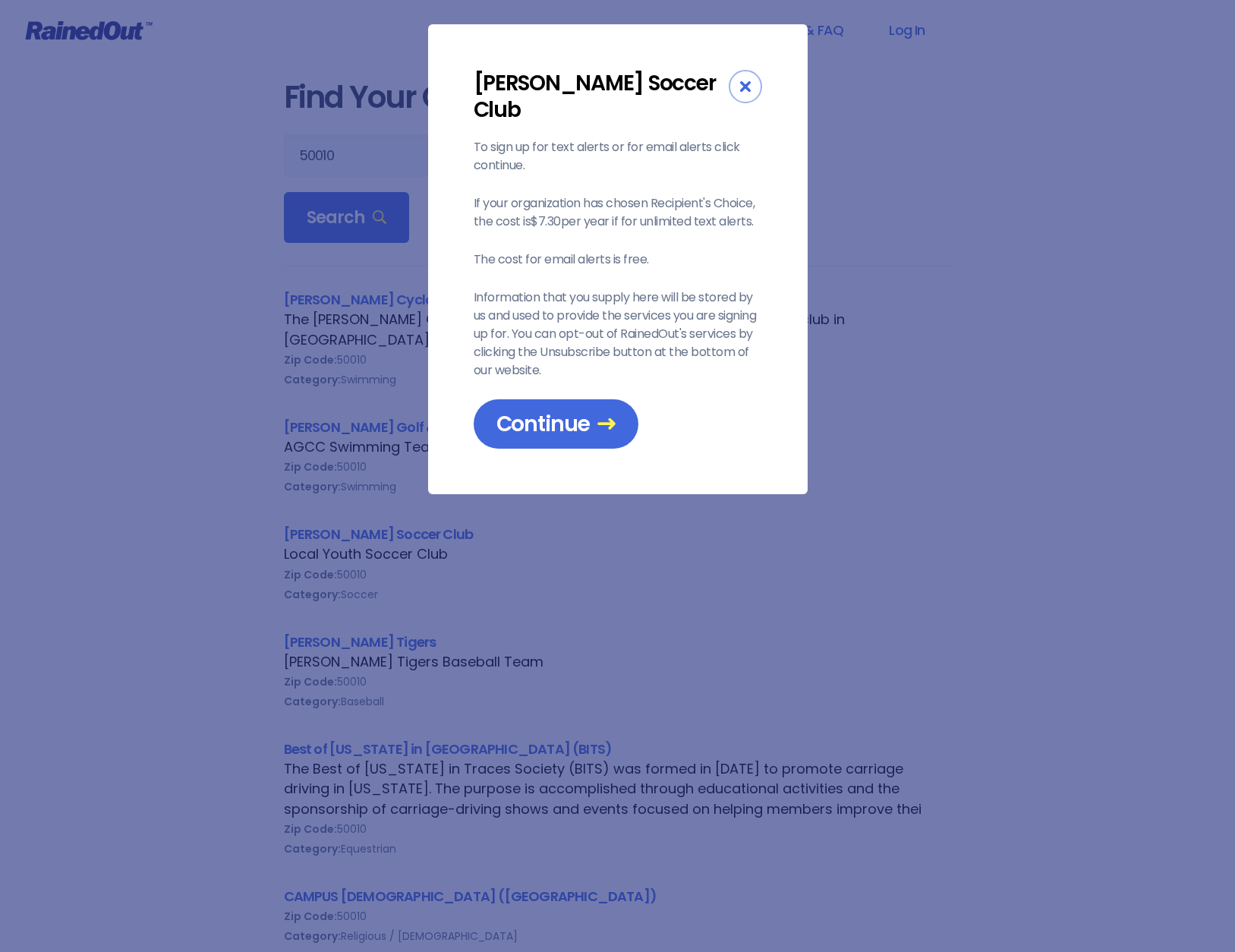
click at [736, 95] on div "Close" at bounding box center [745, 86] width 33 height 33
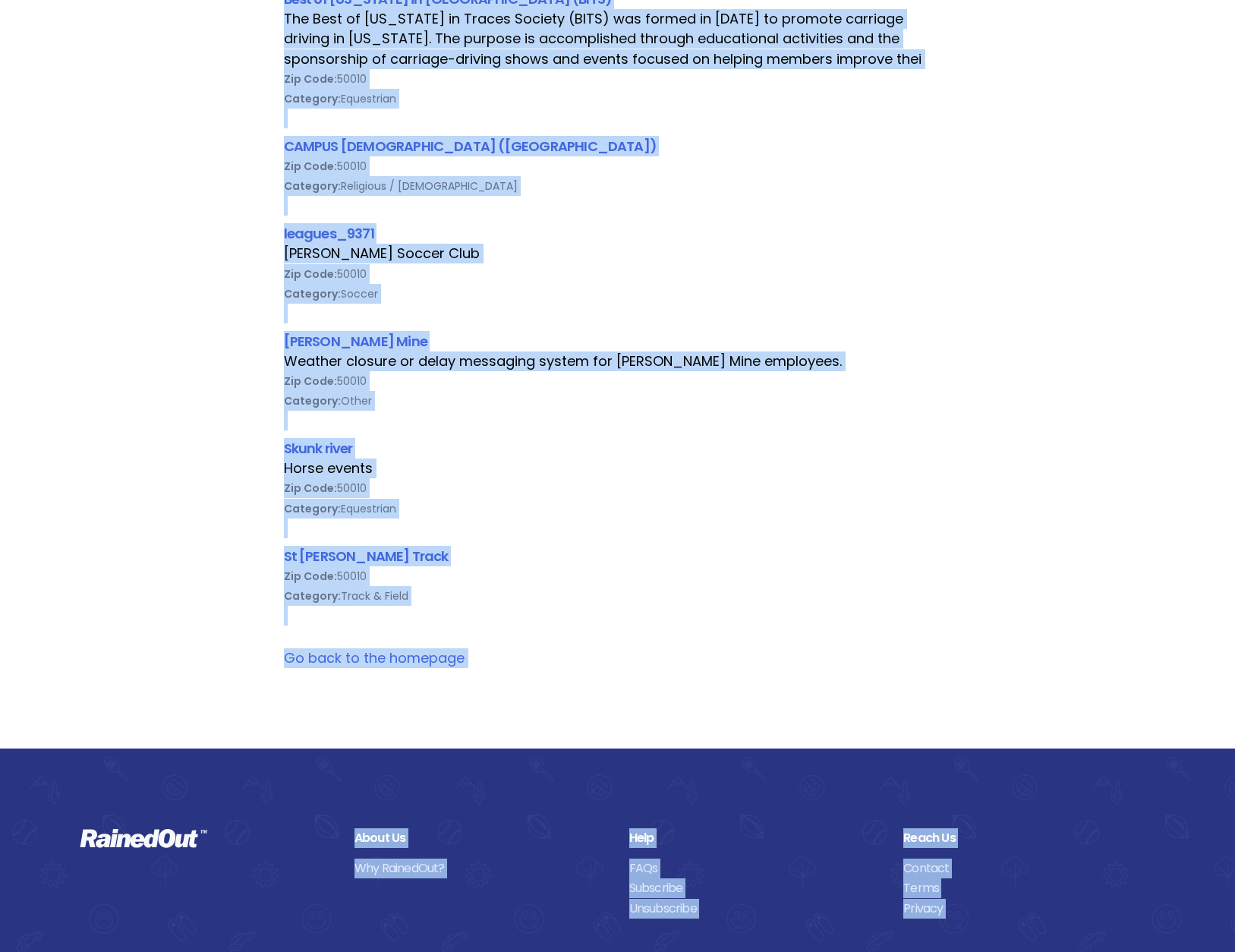
scroll to position [842, 0]
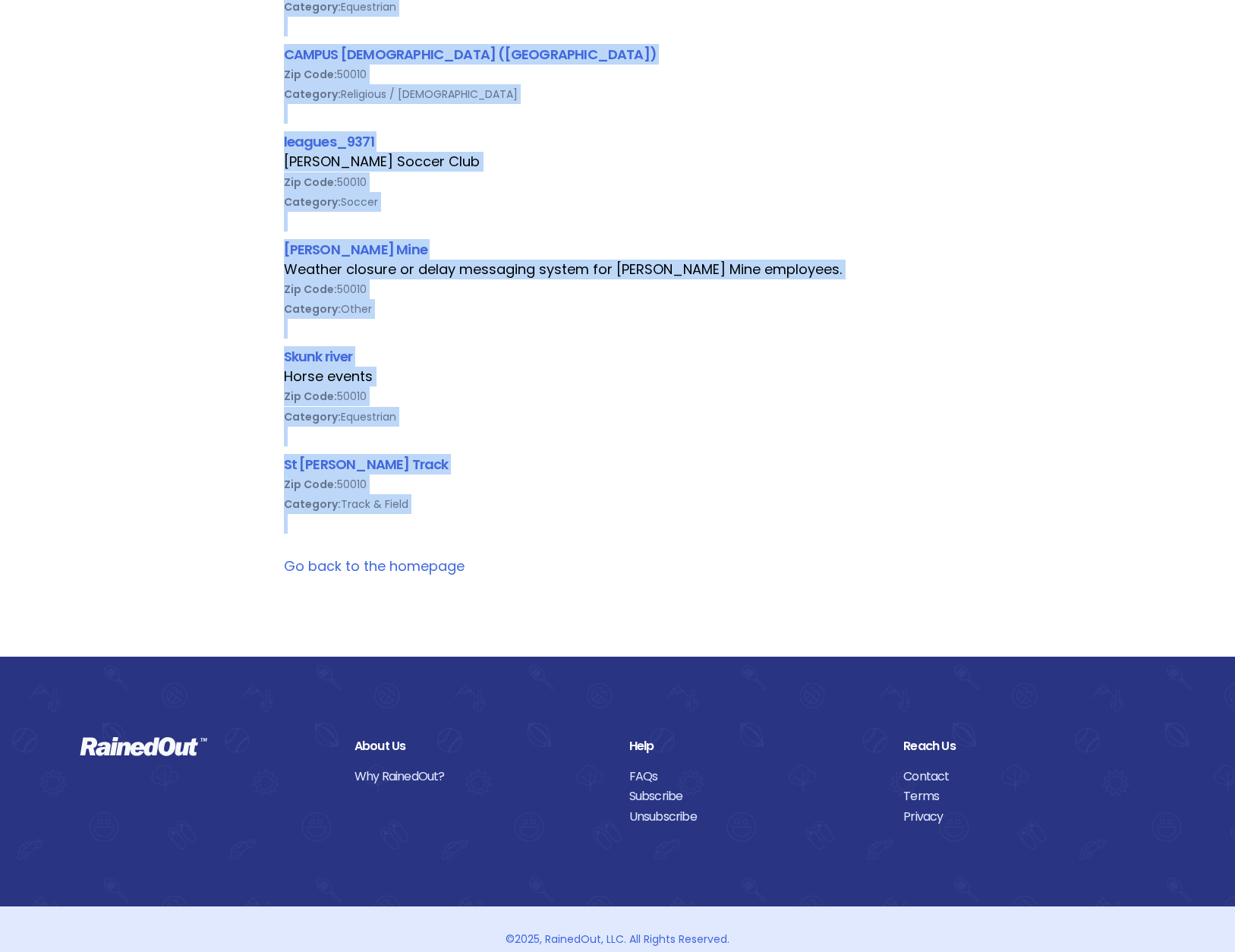
drag, startPoint x: 256, startPoint y: 290, endPoint x: 477, endPoint y: 499, distance: 304.2
copy div "Lore Ipsumdo Sitametc Adip Eli Sedd Eiusmod Temporin Utla et d magnaaliqua ENI …"
